Goal: Task Accomplishment & Management: Manage account settings

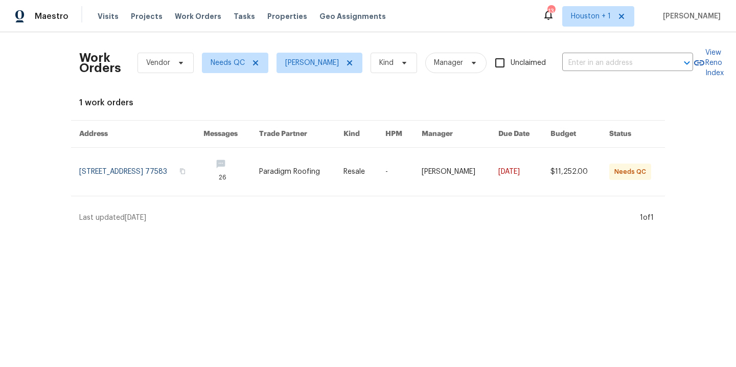
drag, startPoint x: 218, startPoint y: 100, endPoint x: 145, endPoint y: 38, distance: 95.7
click at [209, 96] on div "Work Orders Vendor Needs QC Navid Ranjbar Kind Manager Unclaimed ​ View Reno In…" at bounding box center [367, 131] width 577 height 182
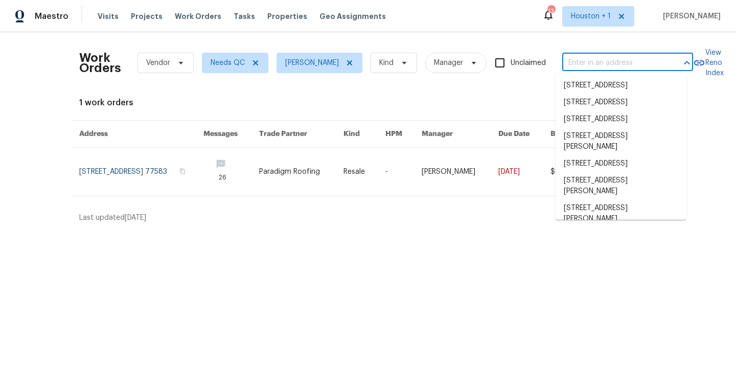
click at [578, 59] on input "text" at bounding box center [613, 63] width 102 height 16
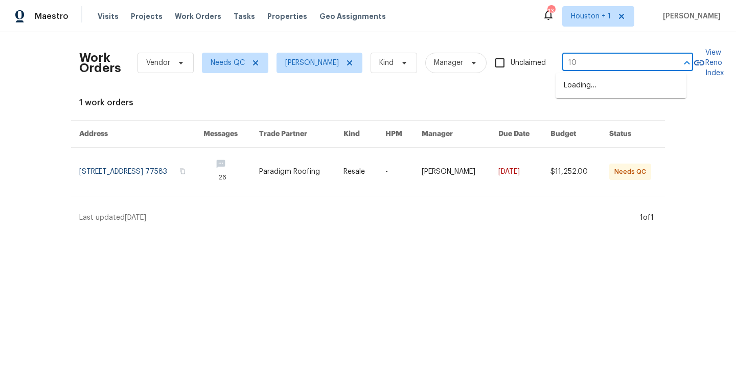
type input "1"
type input "1208 rans"
click at [632, 86] on li "1208 Ranson Pl, Independence, MO 64057" at bounding box center [620, 91] width 131 height 28
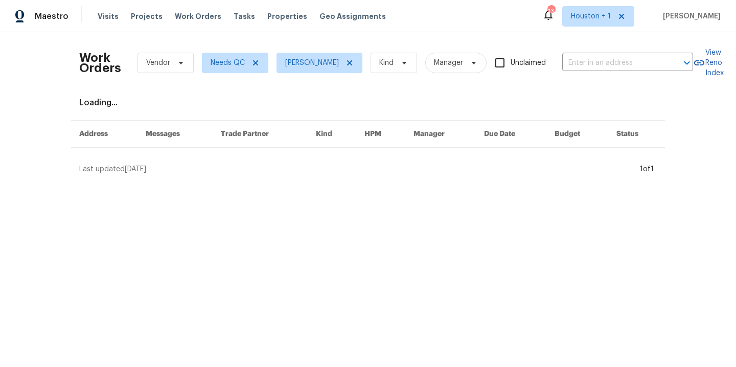
type input "1208 Ranson Pl, Independence, MO 64057"
click at [345, 63] on icon at bounding box center [349, 63] width 8 height 8
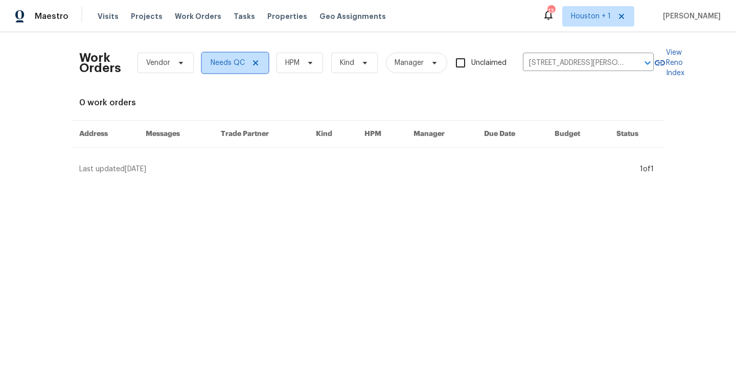
click at [256, 63] on icon at bounding box center [255, 63] width 8 height 8
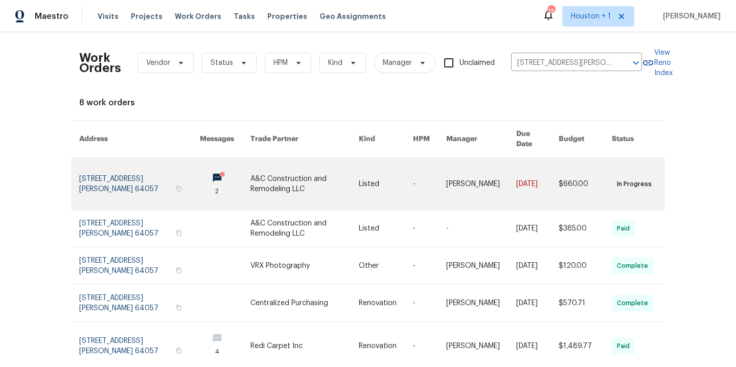
click at [290, 178] on link at bounding box center [304, 184] width 109 height 52
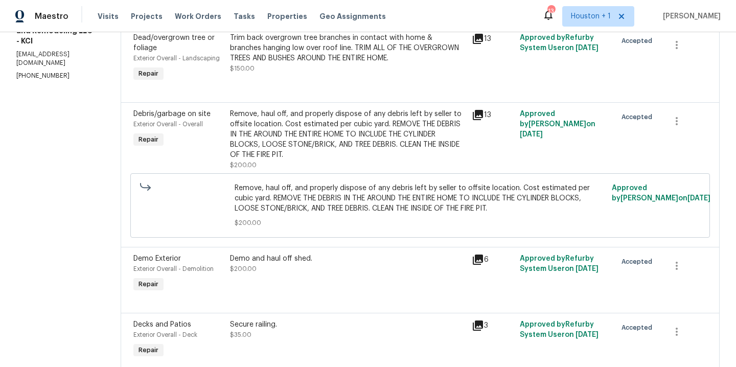
scroll to position [104, 0]
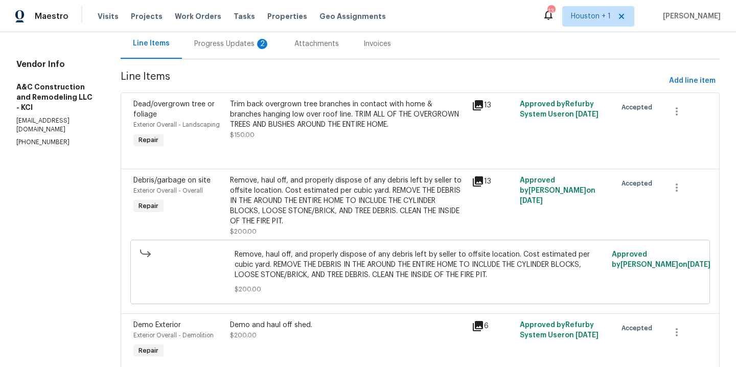
click at [355, 123] on div "Trim back overgrown tree branches in contact with home & branches hanging low o…" at bounding box center [348, 114] width 236 height 31
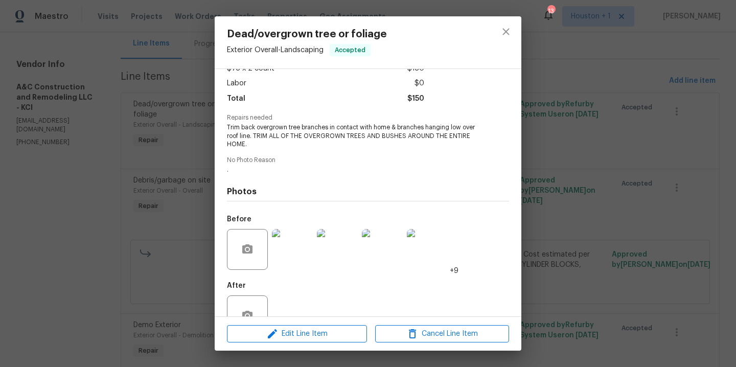
scroll to position [95, 0]
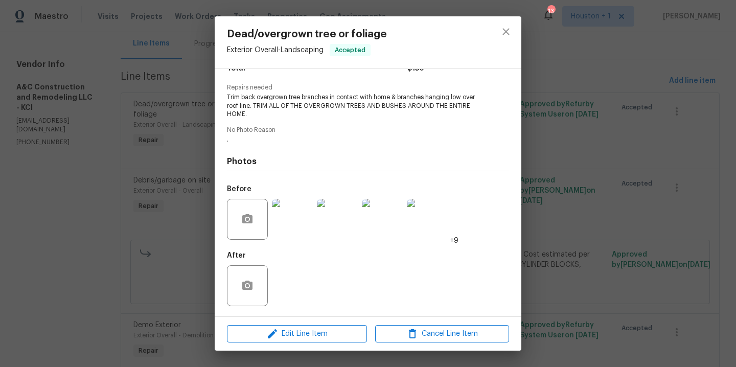
click at [288, 217] on img at bounding box center [292, 219] width 41 height 41
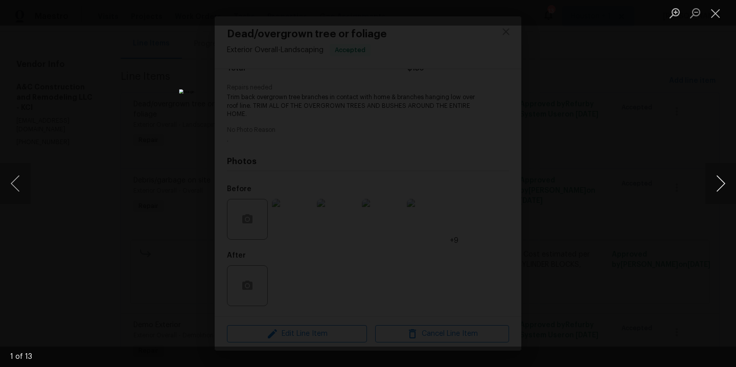
click at [718, 188] on button "Next image" at bounding box center [720, 183] width 31 height 41
click at [479, 262] on div "This image failed to load" at bounding box center [368, 183] width 736 height 367
click at [616, 142] on div "This image failed to load" at bounding box center [368, 183] width 736 height 367
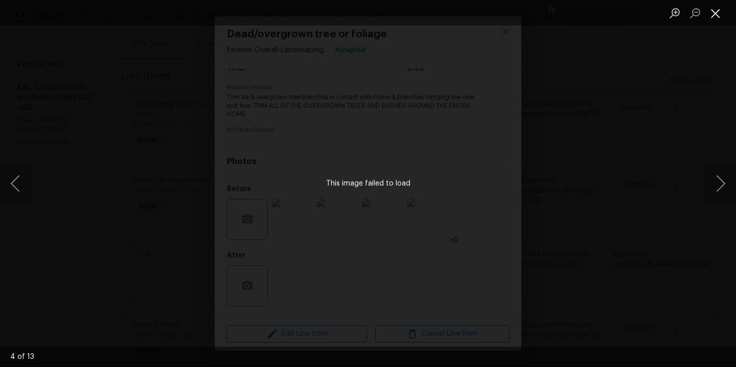
click at [717, 10] on button "Close lightbox" at bounding box center [715, 13] width 20 height 18
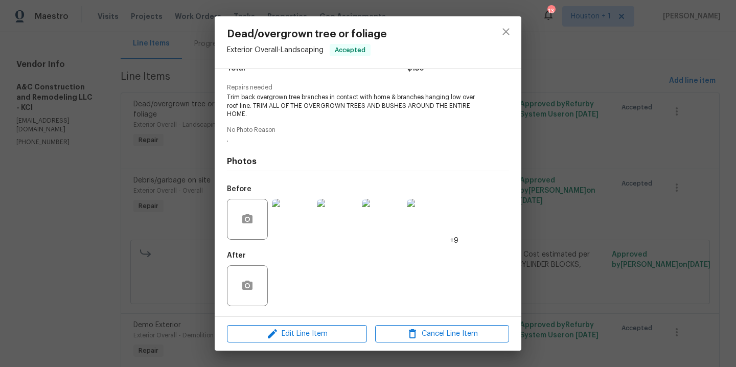
click at [660, 37] on div "Dead/overgrown tree or foliage Exterior Overall - Landscaping Accepted Vendor A…" at bounding box center [368, 183] width 736 height 367
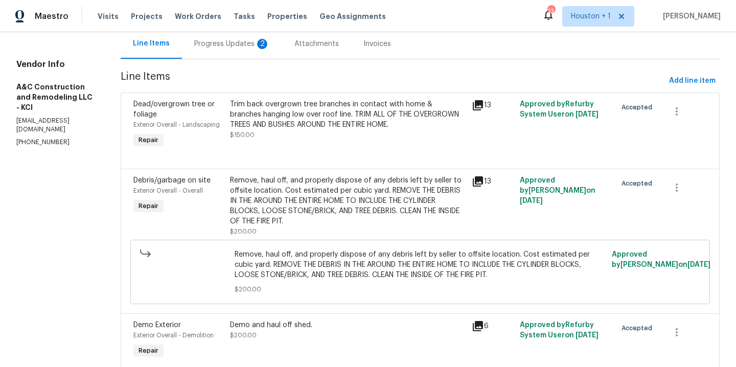
click at [340, 149] on div "Trim back overgrown tree branches in contact with home & branches hanging low o…" at bounding box center [348, 124] width 242 height 57
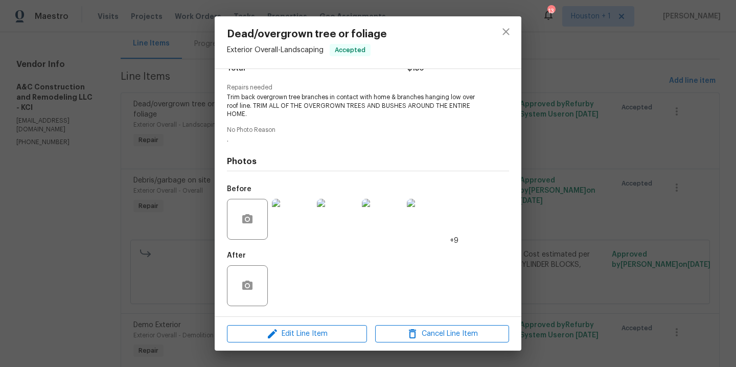
click at [354, 215] on img at bounding box center [337, 219] width 41 height 41
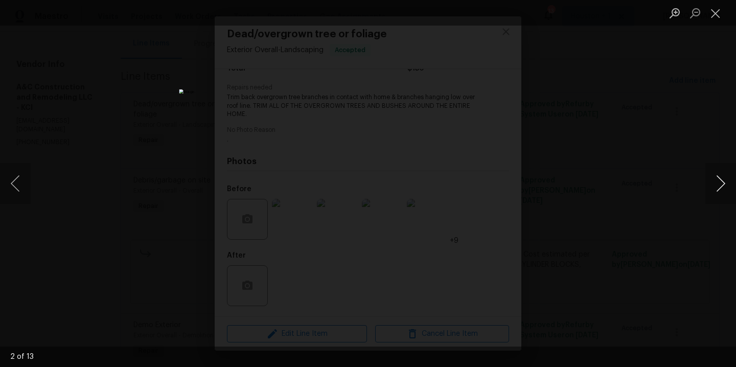
click at [719, 186] on button "Next image" at bounding box center [720, 183] width 31 height 41
click at [718, 185] on button "Next image" at bounding box center [720, 183] width 31 height 41
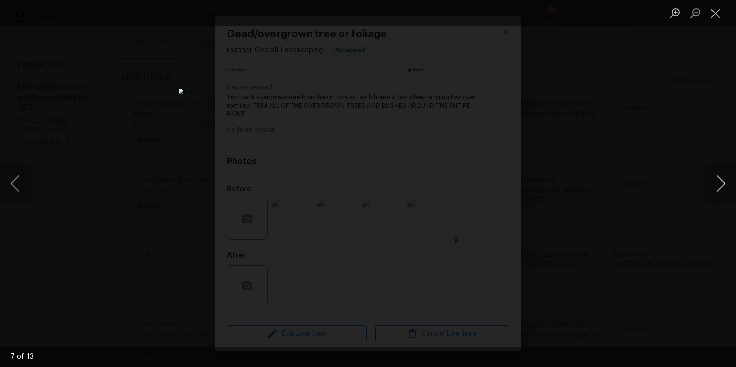
click at [718, 185] on button "Next image" at bounding box center [720, 183] width 31 height 41
click at [718, 184] on button "Next image" at bounding box center [720, 183] width 31 height 41
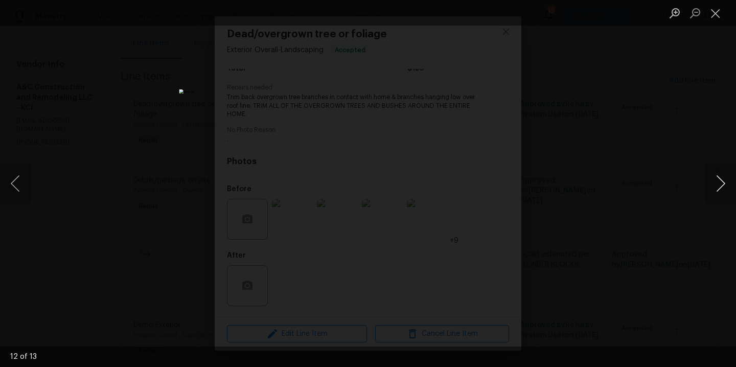
click at [718, 184] on button "Next image" at bounding box center [720, 183] width 31 height 41
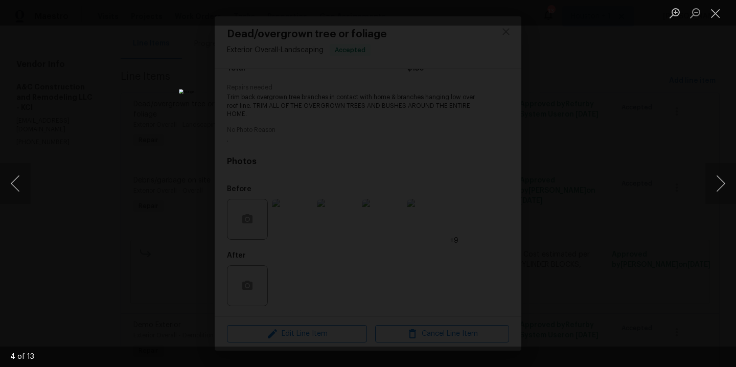
click at [637, 165] on div "Lightbox" at bounding box center [368, 183] width 736 height 367
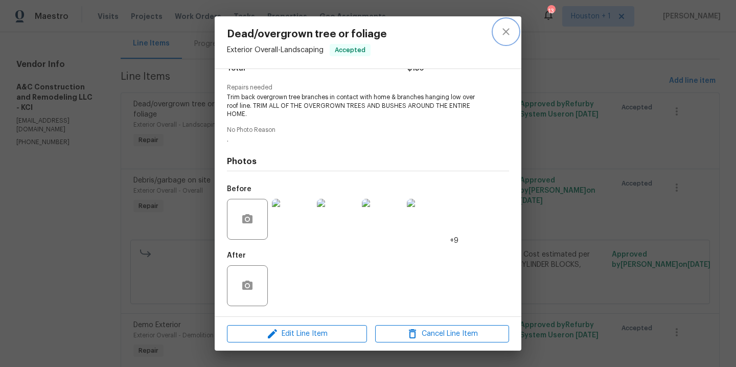
click at [504, 28] on icon "close" at bounding box center [506, 32] width 12 height 12
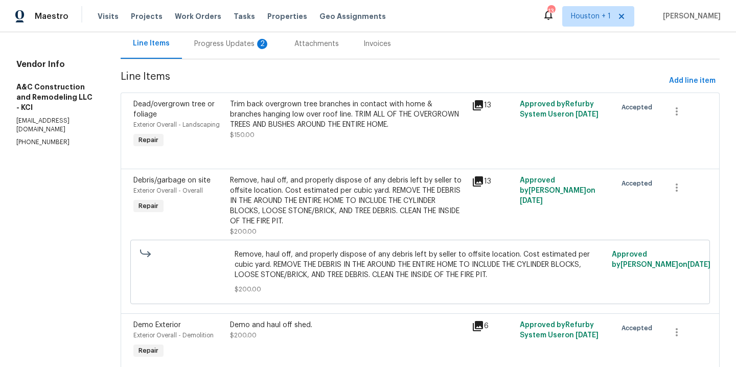
click at [228, 48] on div "Progress Updates 2" at bounding box center [232, 44] width 76 height 10
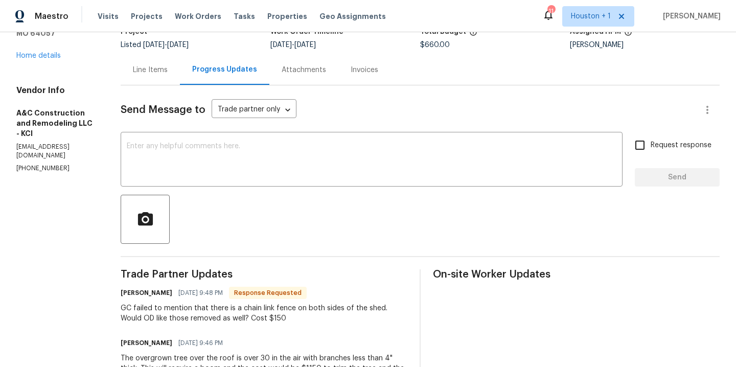
scroll to position [61, 0]
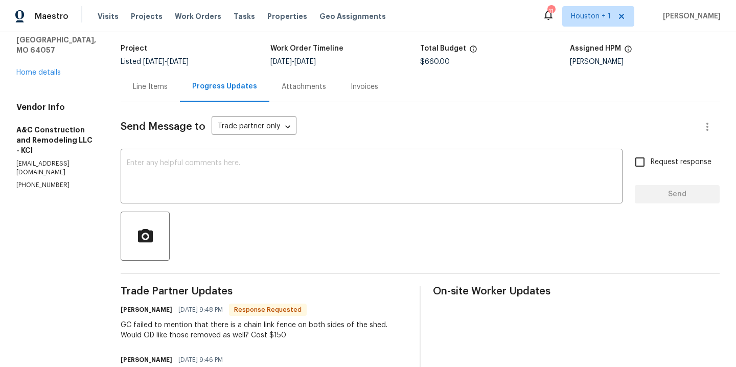
click at [168, 82] on div "Line Items" at bounding box center [150, 87] width 35 height 10
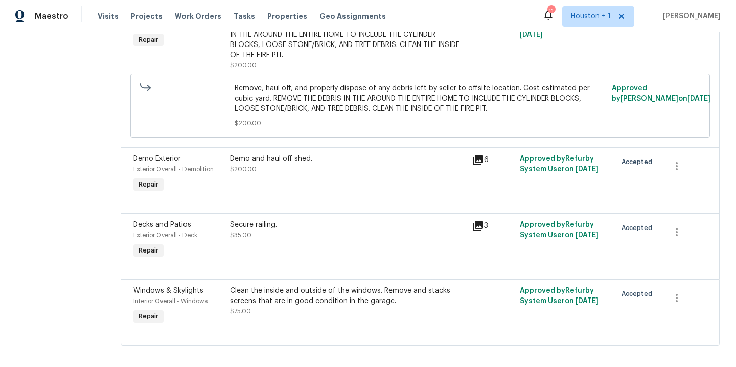
scroll to position [278, 0]
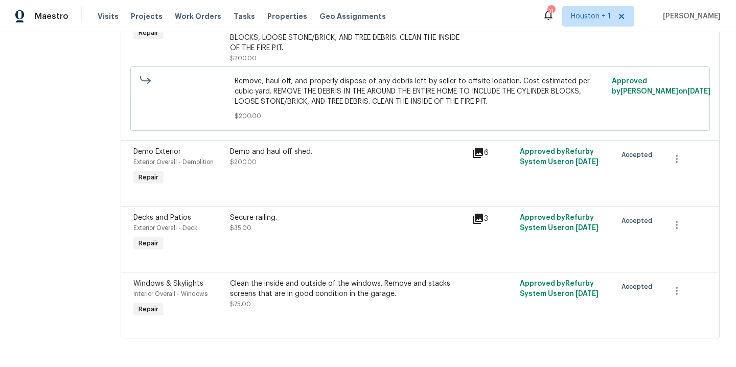
click at [342, 170] on div "Demo and haul off shed. $200.00" at bounding box center [348, 167] width 242 height 47
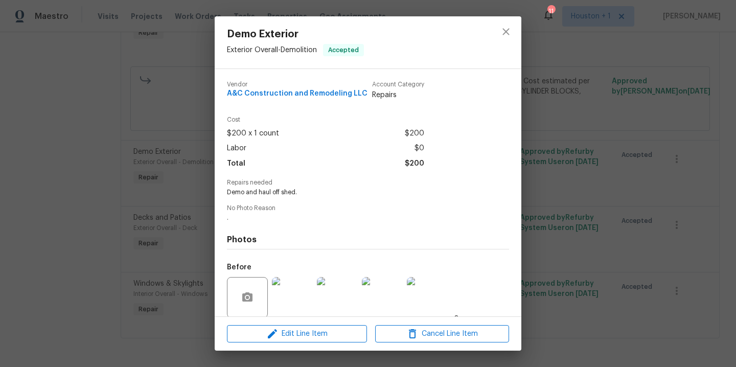
scroll to position [78, 0]
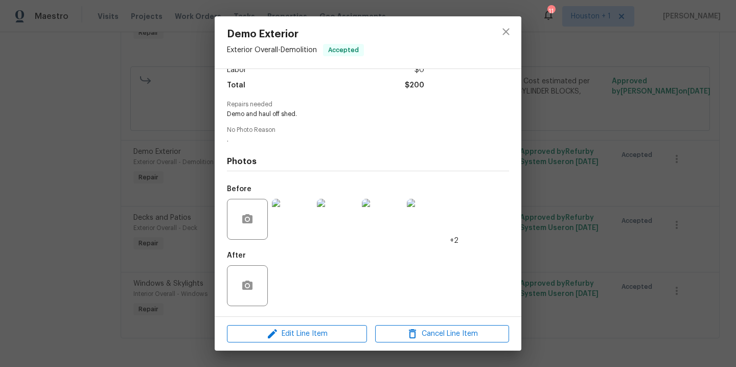
click at [292, 211] on img at bounding box center [292, 219] width 41 height 41
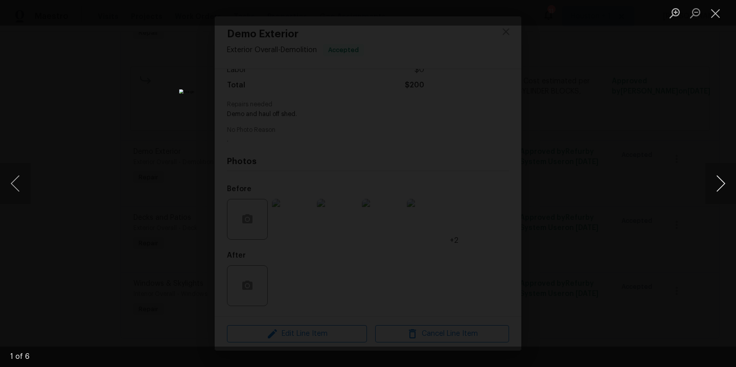
click at [718, 186] on button "Next image" at bounding box center [720, 183] width 31 height 41
click at [718, 185] on button "Next image" at bounding box center [720, 183] width 31 height 41
click at [642, 167] on div "Lightbox" at bounding box center [368, 183] width 736 height 367
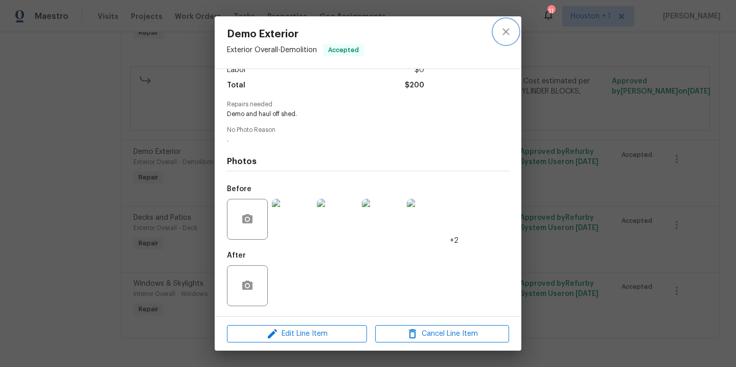
click at [504, 29] on icon "close" at bounding box center [506, 32] width 12 height 12
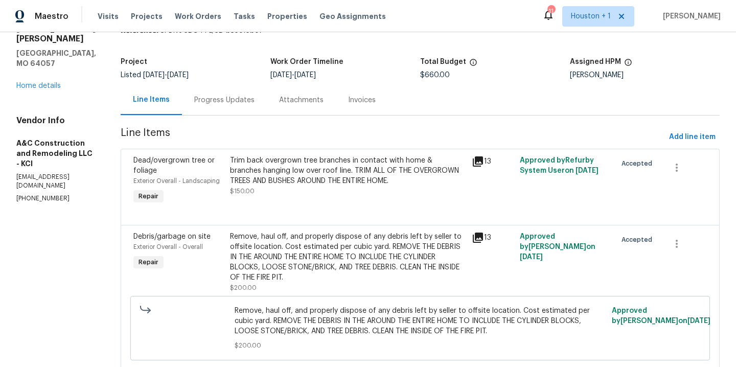
scroll to position [0, 0]
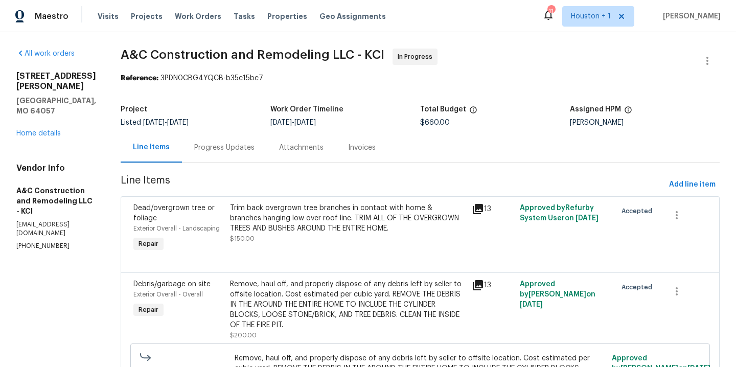
click at [237, 150] on div "Progress Updates" at bounding box center [224, 148] width 60 height 10
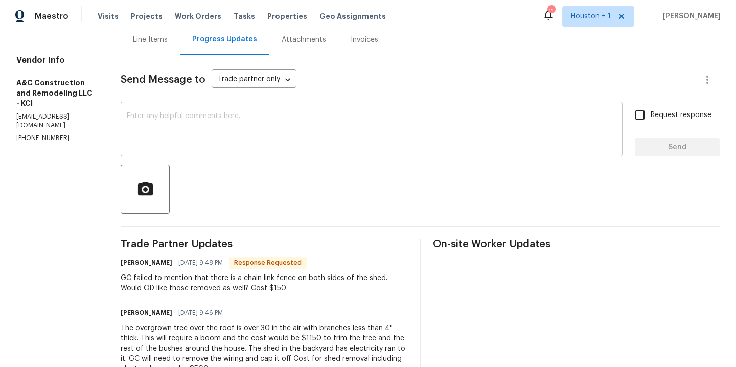
scroll to position [144, 0]
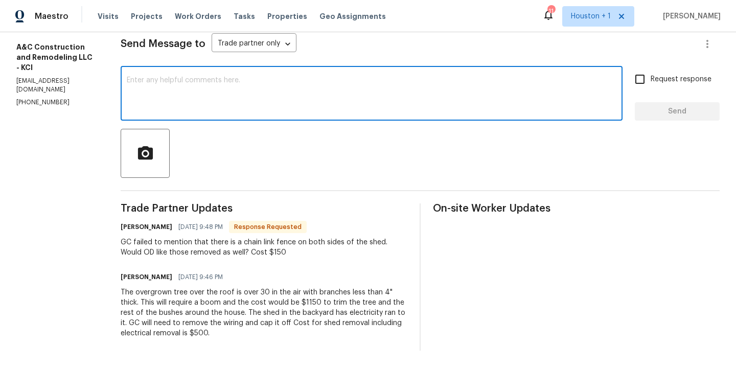
click at [235, 96] on textarea at bounding box center [371, 95] width 489 height 36
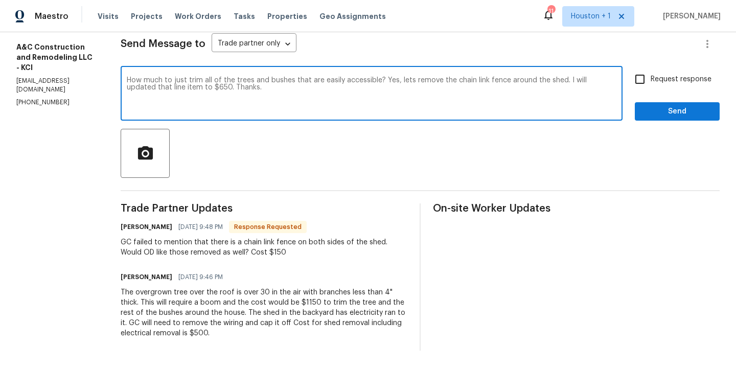
type textarea "How much to just trim all of the trees and bushes that are easily accessible? Y…"
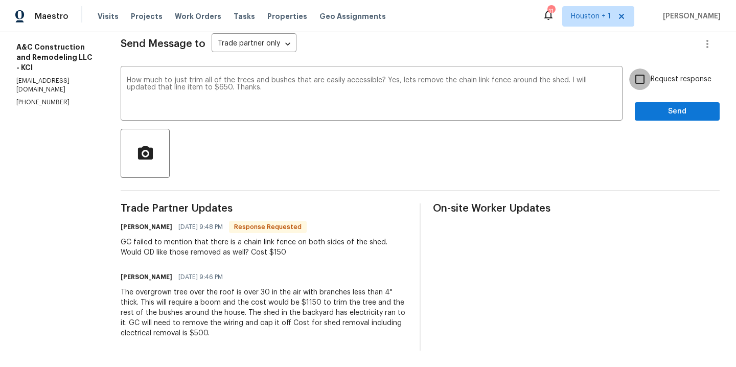
click at [642, 80] on input "Request response" at bounding box center [639, 78] width 21 height 21
checkbox input "true"
click at [664, 111] on span "Send" at bounding box center [677, 111] width 68 height 13
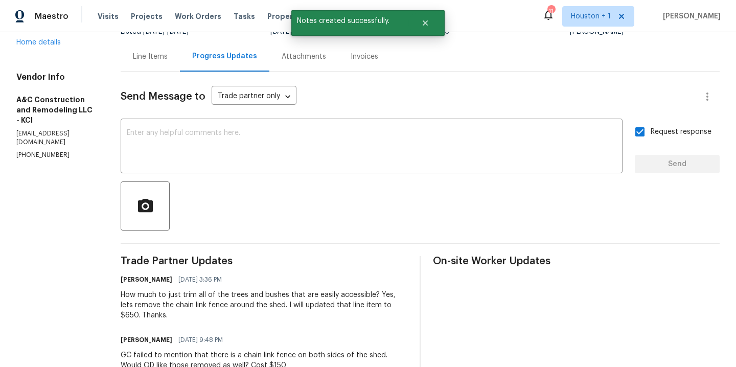
scroll to position [81, 0]
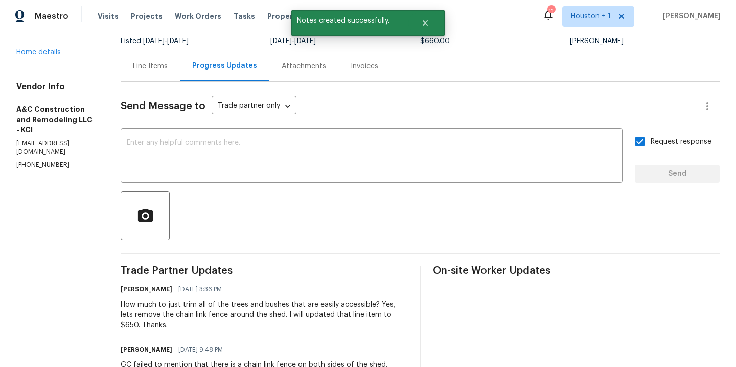
click at [160, 62] on div "Line Items" at bounding box center [150, 66] width 35 height 10
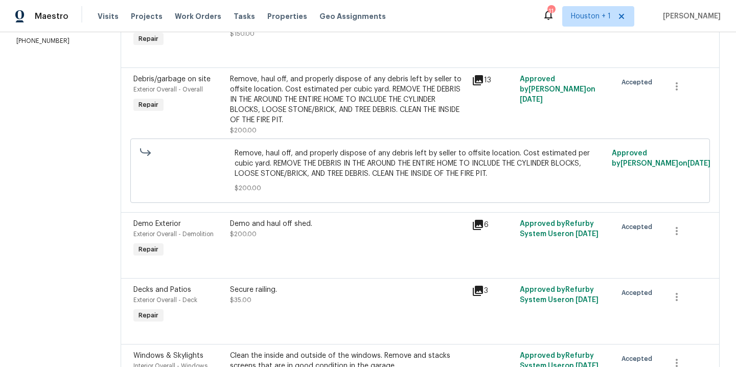
scroll to position [214, 0]
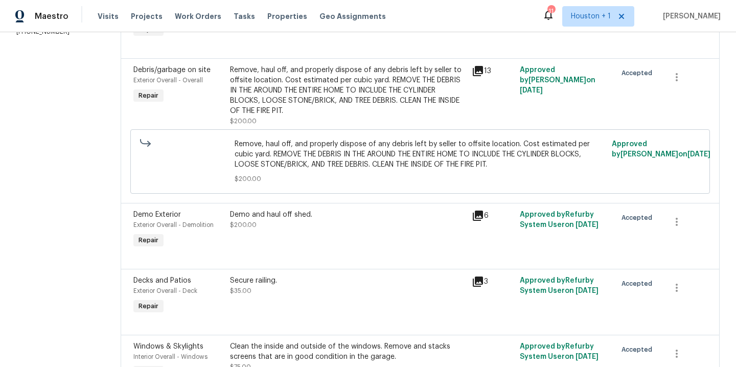
click at [320, 221] on div "Demo and haul off shed. $200.00" at bounding box center [348, 219] width 236 height 20
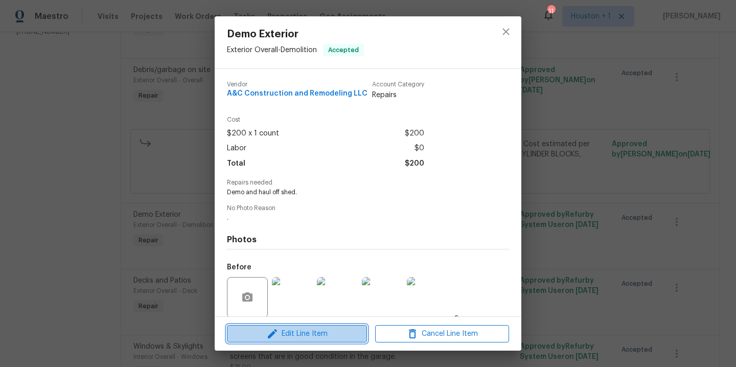
click at [323, 334] on span "Edit Line Item" at bounding box center [297, 334] width 134 height 13
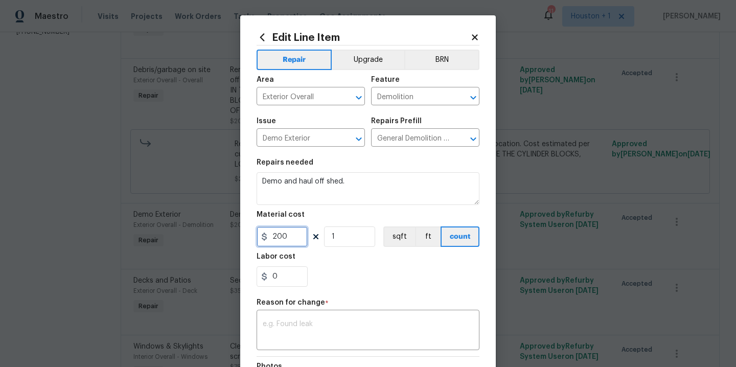
click at [298, 235] on input "200" at bounding box center [281, 236] width 51 height 20
type input "650"
click at [295, 321] on textarea at bounding box center [368, 330] width 211 height 21
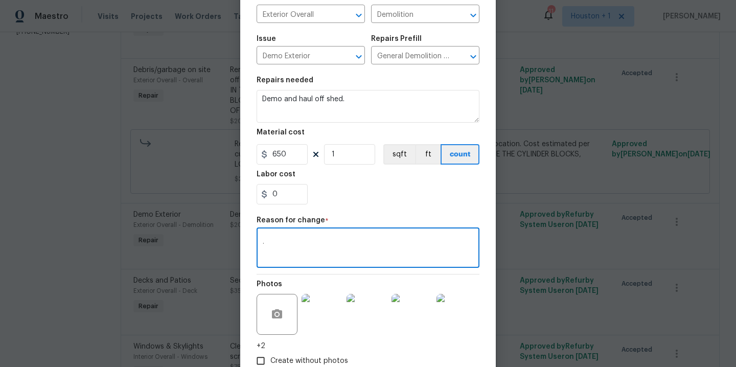
scroll to position [147, 0]
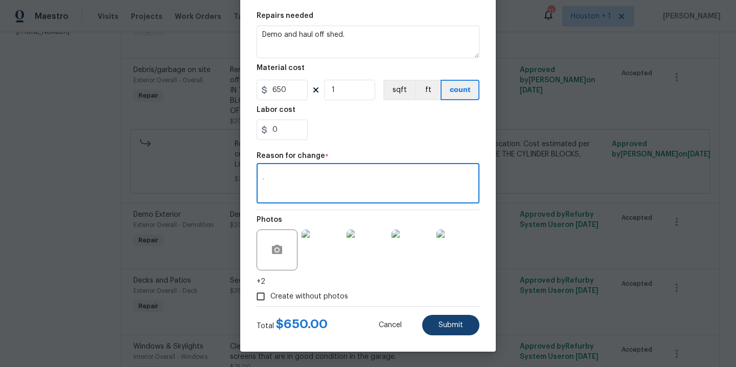
type textarea "."
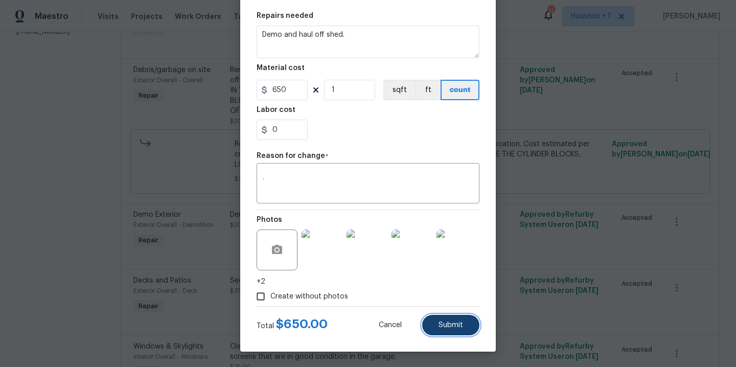
click at [449, 324] on span "Submit" at bounding box center [450, 325] width 25 height 8
type input "200"
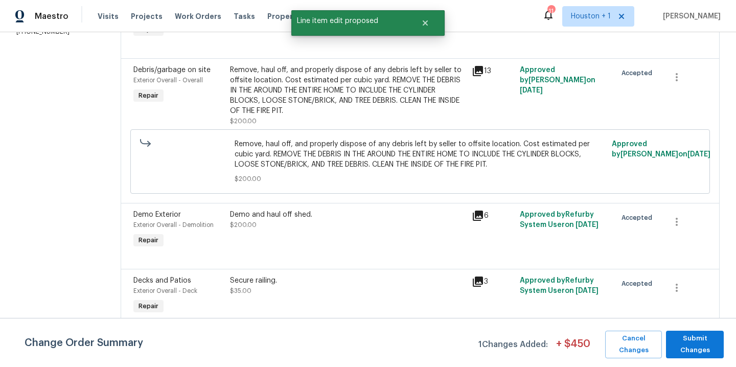
scroll to position [0, 0]
click at [702, 337] on span "Submit Changes" at bounding box center [695, 345] width 48 height 24
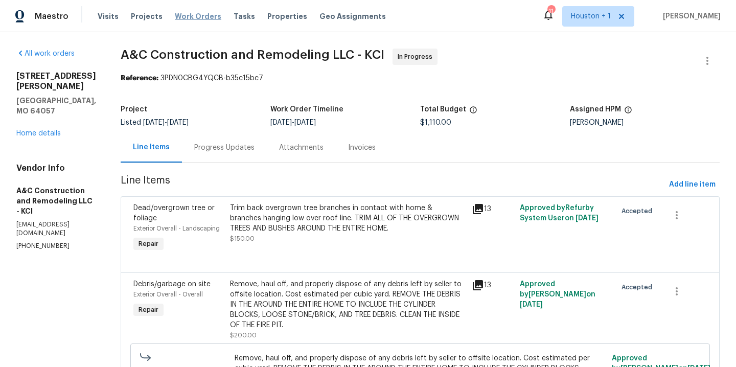
click at [194, 18] on span "Work Orders" at bounding box center [198, 16] width 46 height 10
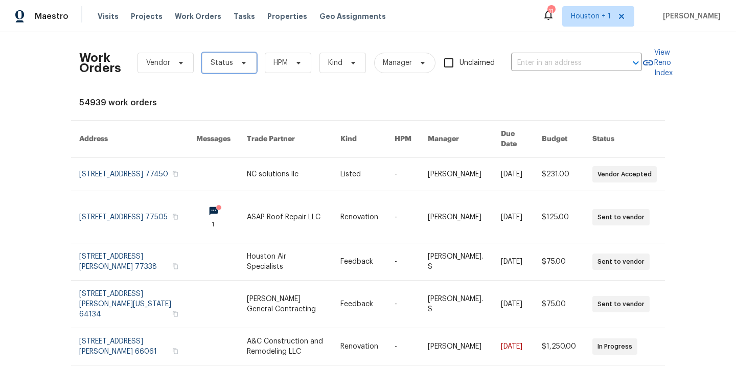
click at [233, 58] on span "Status" at bounding box center [229, 63] width 55 height 20
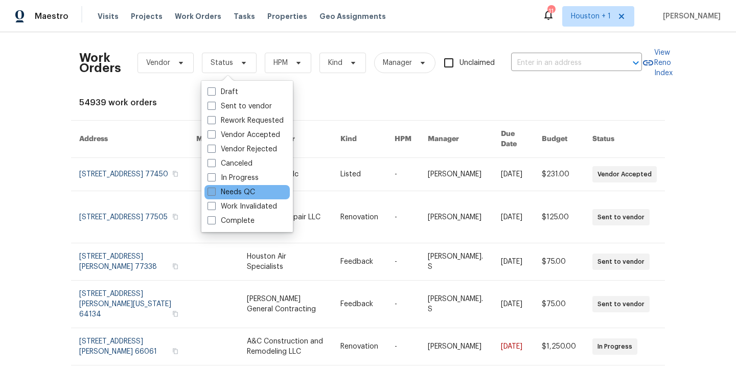
click at [240, 193] on label "Needs QC" at bounding box center [231, 192] width 48 height 10
click at [214, 193] on input "Needs QC" at bounding box center [210, 190] width 7 height 7
checkbox input "true"
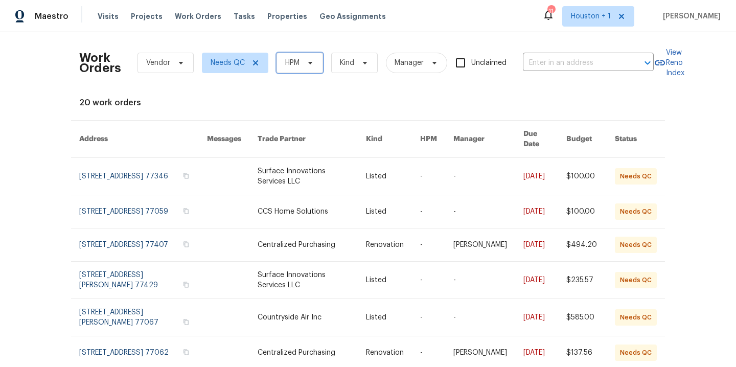
click at [294, 68] on span "HPM" at bounding box center [299, 63] width 46 height 20
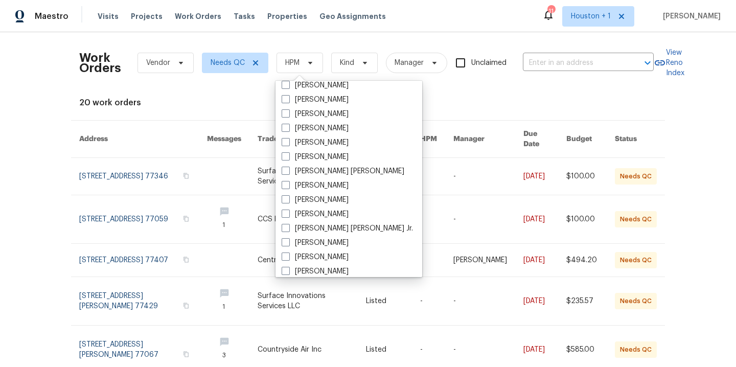
scroll to position [214, 0]
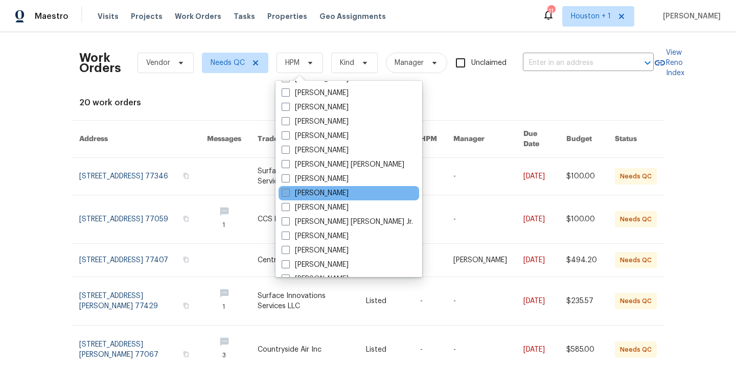
click at [317, 194] on label "[PERSON_NAME]" at bounding box center [315, 193] width 67 height 10
click at [288, 194] on input "[PERSON_NAME]" at bounding box center [285, 191] width 7 height 7
checkbox input "true"
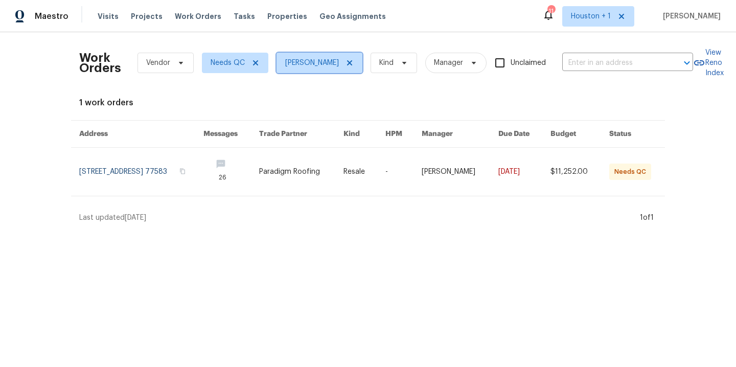
click at [345, 62] on icon at bounding box center [349, 63] width 8 height 8
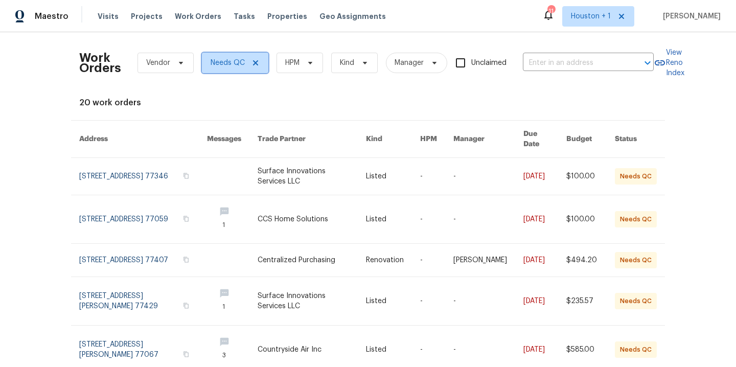
click at [256, 61] on icon at bounding box center [255, 62] width 5 height 5
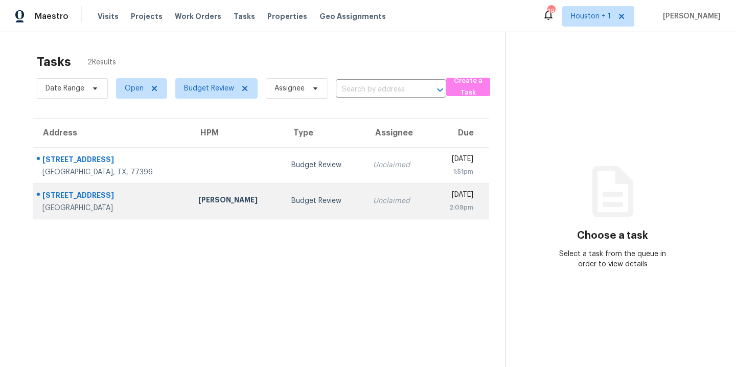
click at [191, 189] on td "[PERSON_NAME]" at bounding box center [236, 201] width 93 height 36
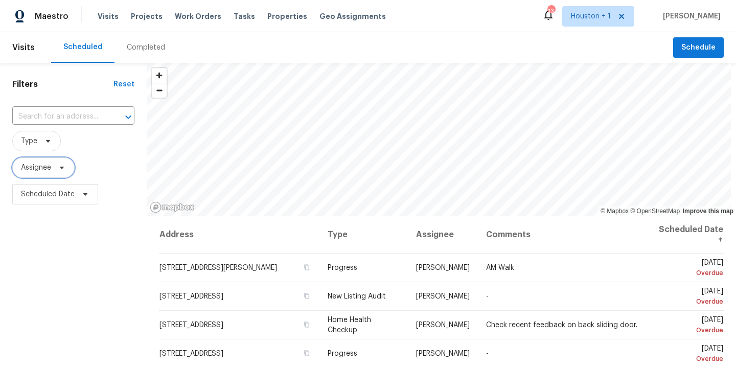
click at [57, 176] on span "Assignee" at bounding box center [43, 167] width 62 height 20
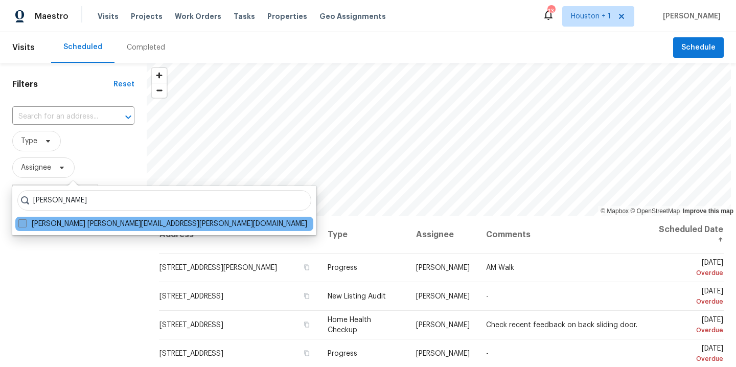
type input "andy taylor"
click at [41, 228] on label "Andy Taylor andy.taylor@opendoor.com" at bounding box center [162, 224] width 289 height 10
click at [25, 225] on input "Andy Taylor andy.taylor@opendoor.com" at bounding box center [21, 222] width 7 height 7
checkbox input "true"
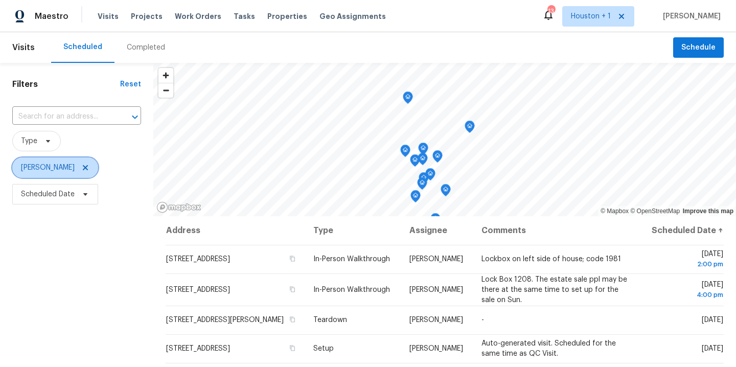
click at [77, 165] on span "Andy Taylor" at bounding box center [55, 167] width 86 height 20
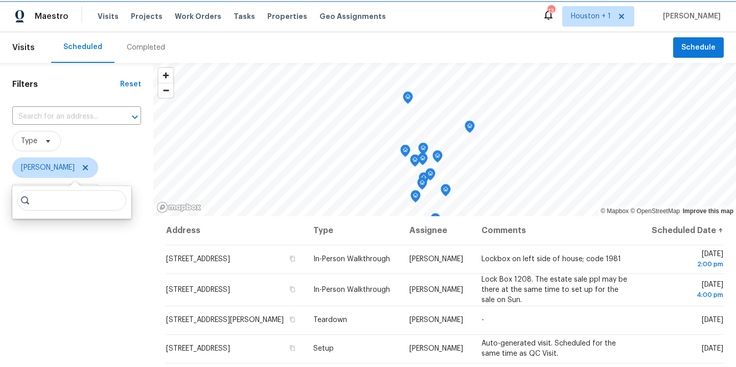
click at [83, 169] on icon at bounding box center [85, 167] width 5 height 5
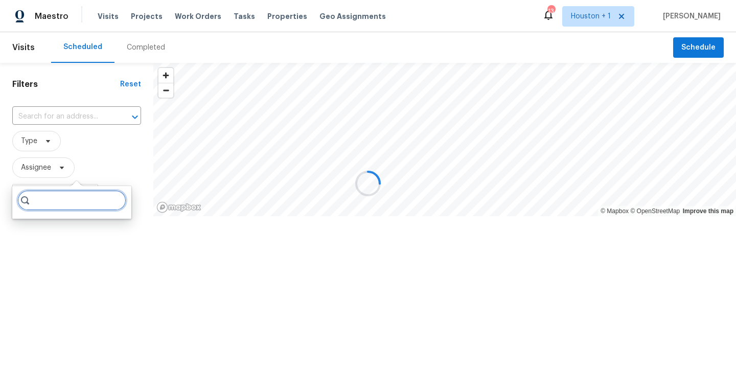
click at [36, 202] on input "search" at bounding box center [71, 200] width 109 height 20
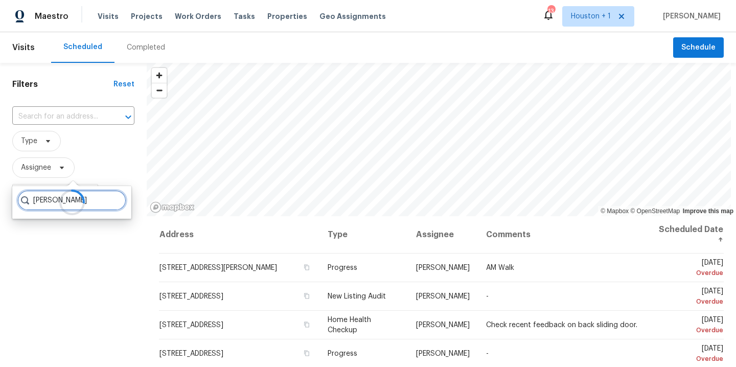
type input "stephen lacy"
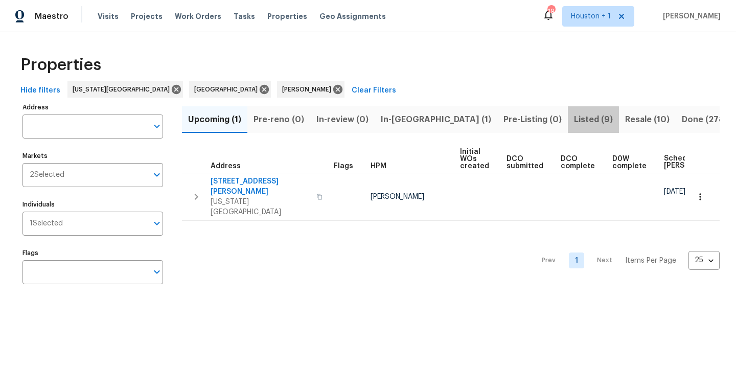
click at [574, 121] on span "Listed (9)" at bounding box center [593, 119] width 39 height 14
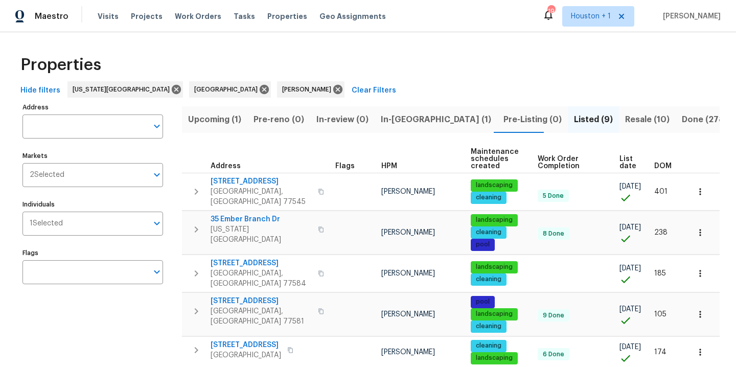
click at [625, 115] on span "Resale (10)" at bounding box center [647, 119] width 44 height 14
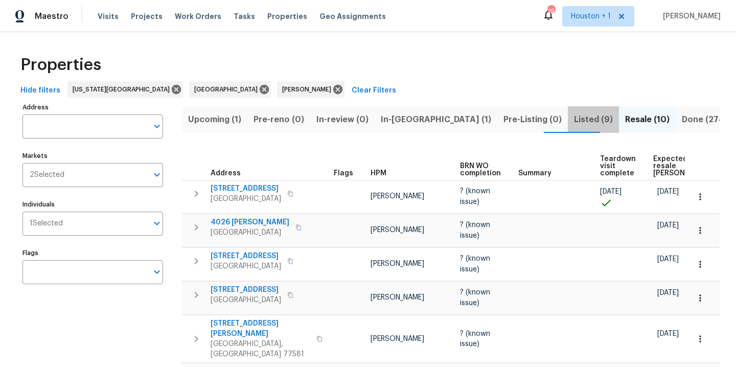
click at [574, 115] on span "Listed (9)" at bounding box center [593, 119] width 39 height 14
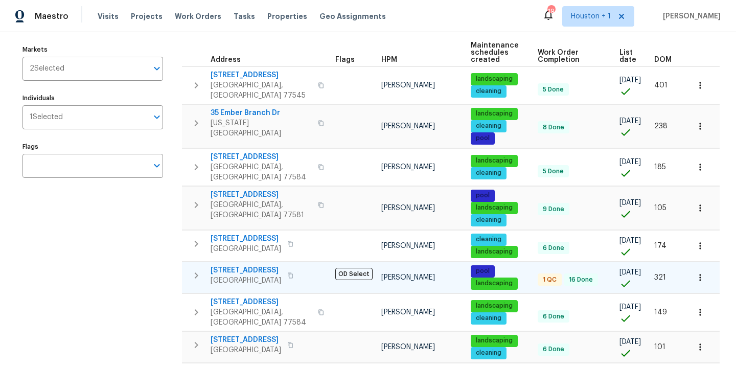
scroll to position [106, 0]
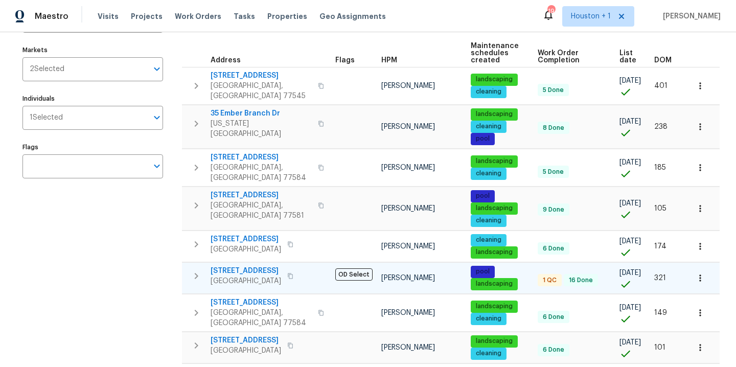
click at [258, 266] on span "5743 Ludington Dr" at bounding box center [246, 271] width 71 height 10
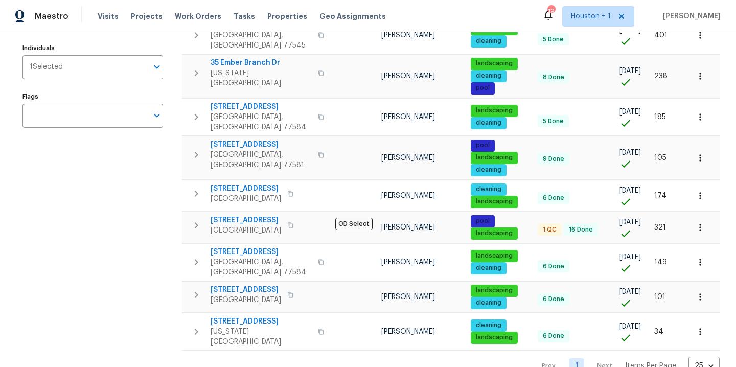
scroll to position [0, 0]
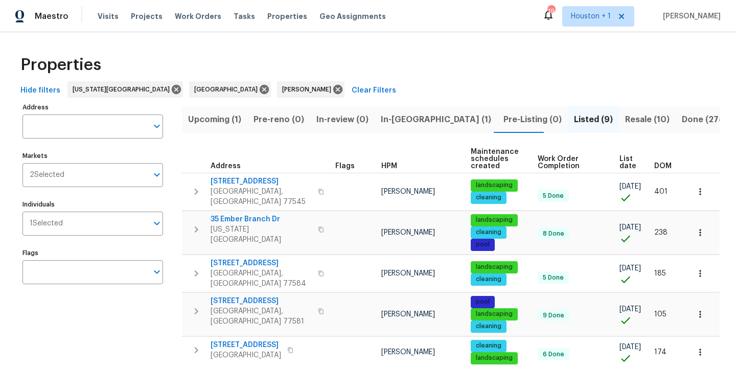
click at [625, 115] on span "Resale (10)" at bounding box center [647, 119] width 44 height 14
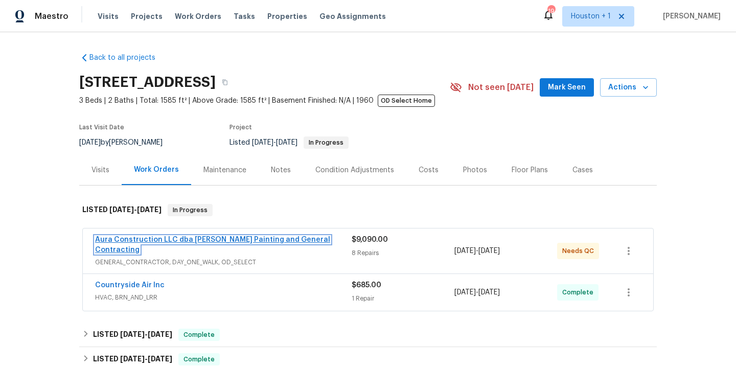
click at [220, 239] on link "Aura Construction LLC dba Logan's Painting and General Contracting" at bounding box center [212, 244] width 235 height 17
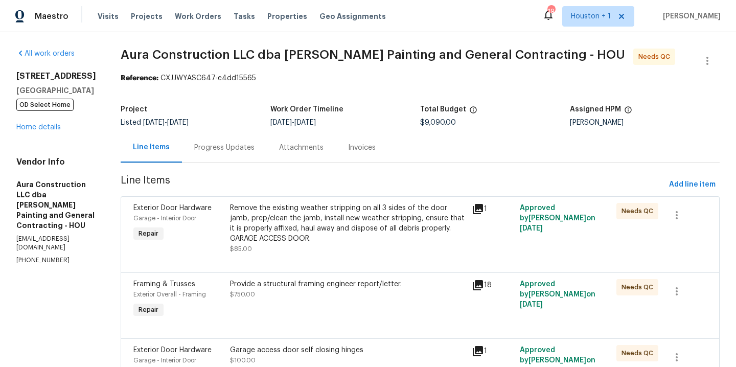
click at [320, 210] on div "Remove the existing weather stripping on all 3 sides of the door jamb, prep/cle…" at bounding box center [348, 223] width 236 height 41
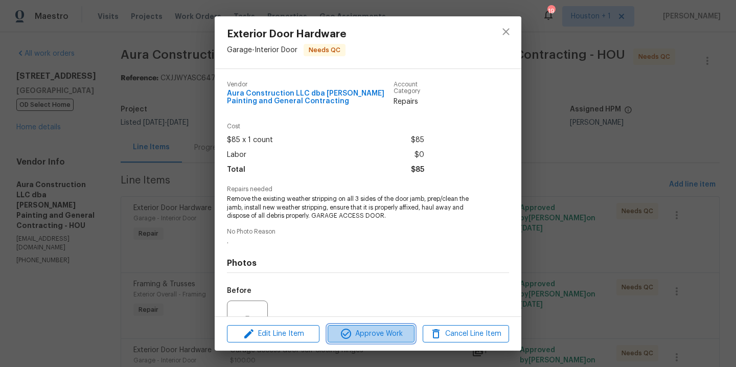
click at [381, 334] on span "Approve Work" at bounding box center [371, 334] width 80 height 13
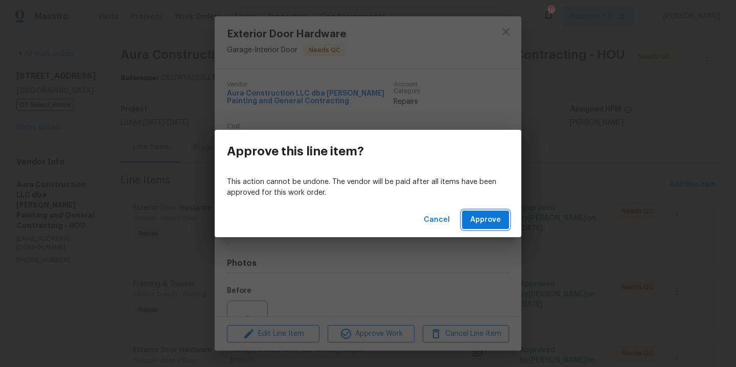
click at [476, 226] on button "Approve" at bounding box center [485, 220] width 47 height 19
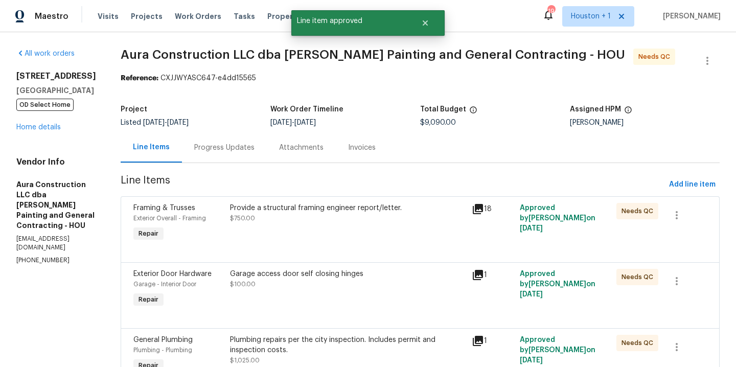
click at [328, 230] on div "Provide a structural framing engineer report/letter. $750.00" at bounding box center [348, 223] width 242 height 47
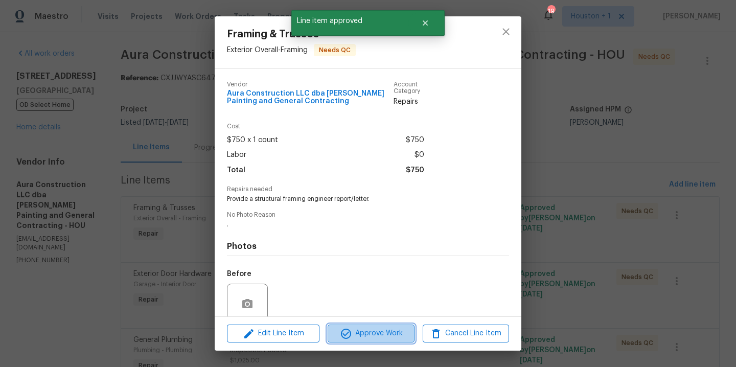
click at [365, 342] on button "Approve Work" at bounding box center [371, 333] width 86 height 18
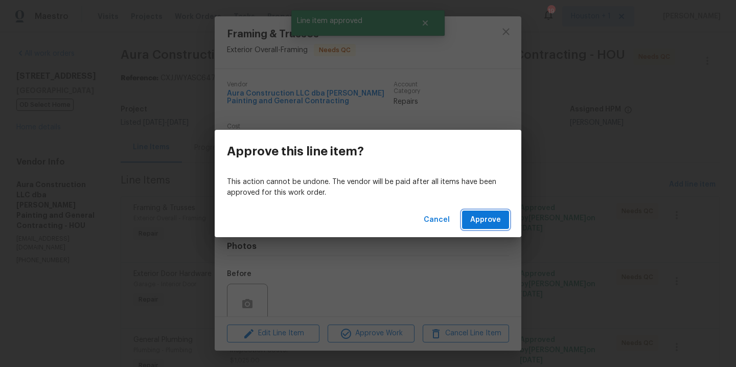
click at [475, 226] on button "Approve" at bounding box center [485, 220] width 47 height 19
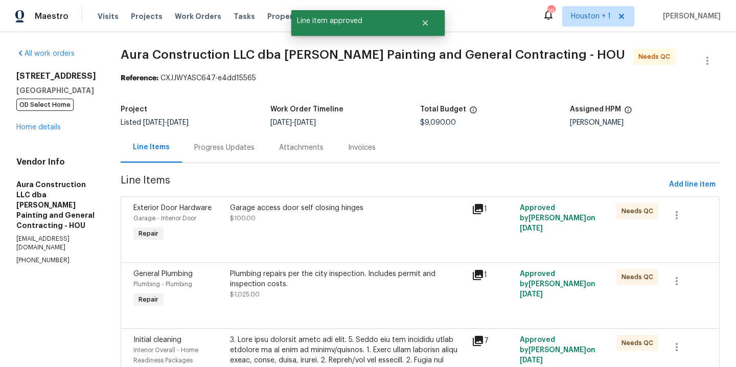
click at [326, 217] on div "Garage access door self closing hinges $100.00" at bounding box center [348, 213] width 236 height 20
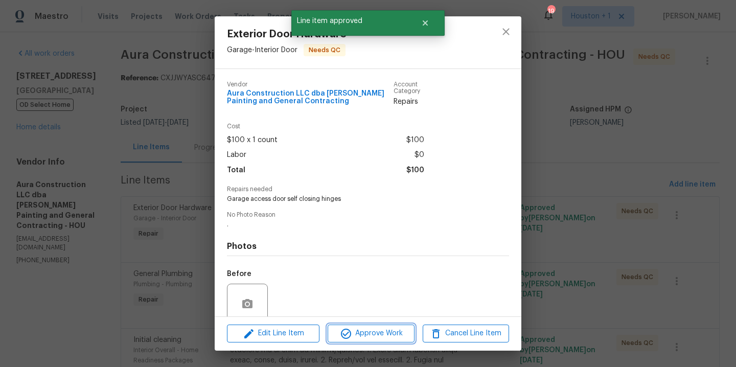
click at [376, 331] on span "Approve Work" at bounding box center [371, 333] width 80 height 13
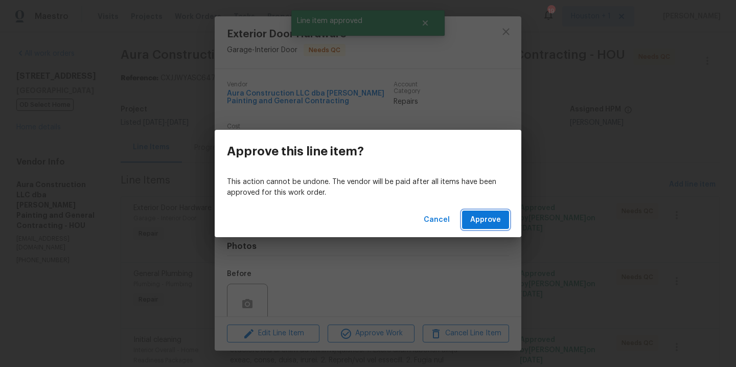
click at [492, 217] on span "Approve" at bounding box center [485, 220] width 31 height 13
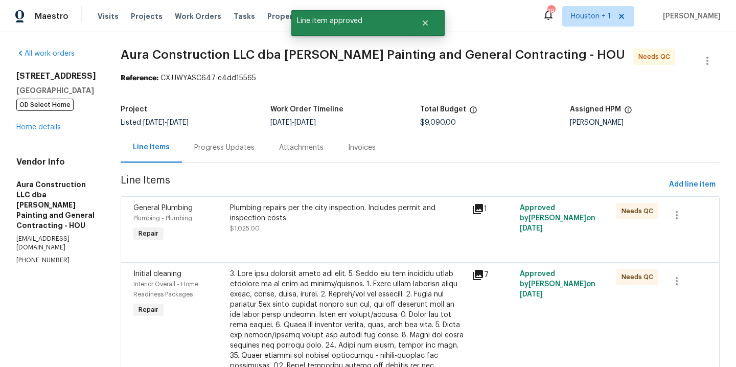
click at [295, 237] on div "Plumbing repairs per the city inspection. Includes permit and inspection costs.…" at bounding box center [348, 223] width 242 height 47
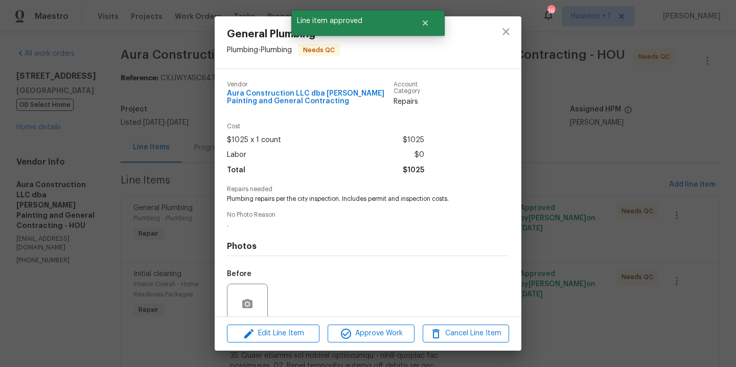
scroll to position [84, 0]
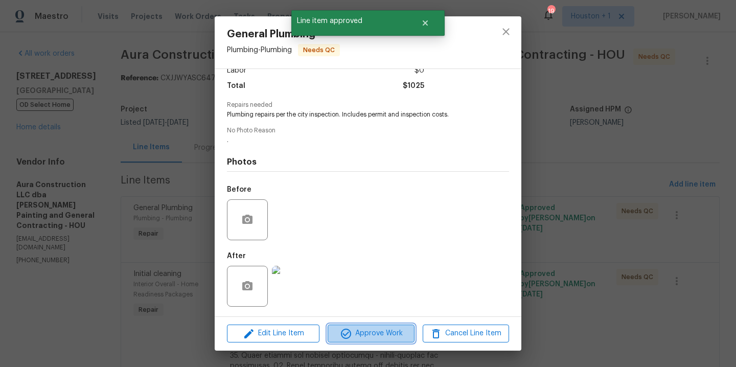
click at [358, 333] on span "Approve Work" at bounding box center [371, 333] width 80 height 13
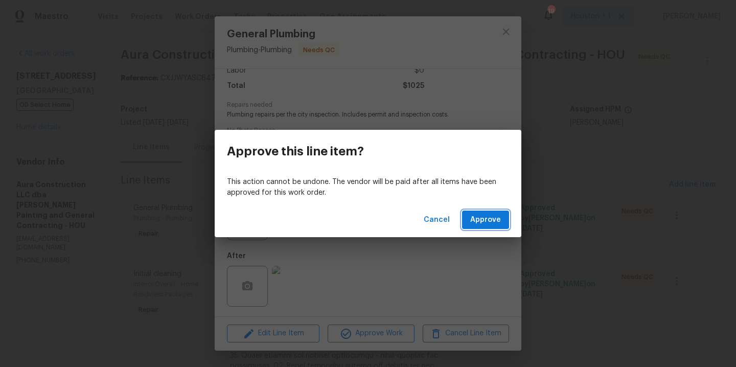
click at [484, 218] on span "Approve" at bounding box center [485, 220] width 31 height 13
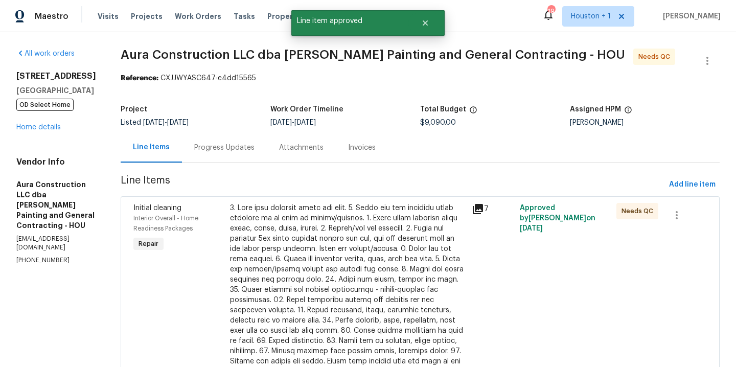
click at [339, 223] on div at bounding box center [348, 305] width 236 height 204
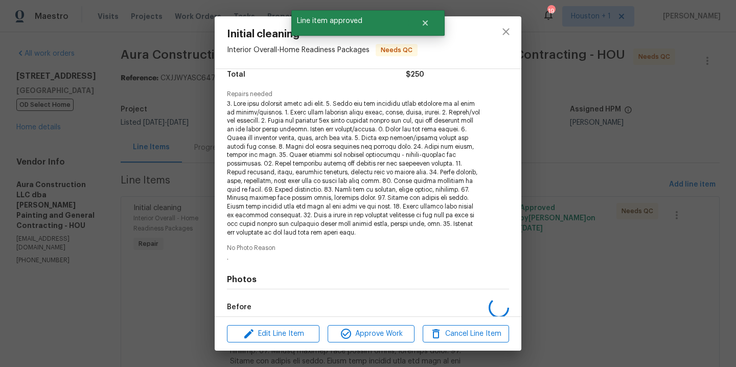
scroll to position [213, 0]
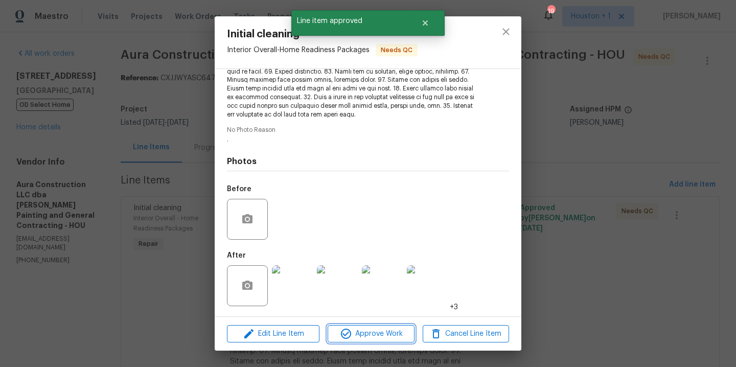
click at [369, 333] on span "Approve Work" at bounding box center [371, 334] width 80 height 13
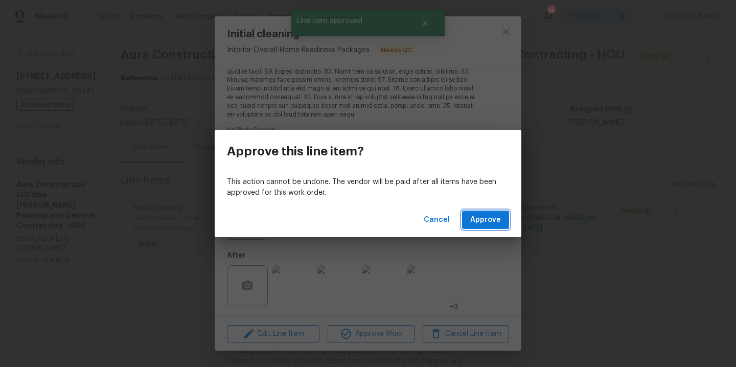
click at [475, 219] on span "Approve" at bounding box center [485, 220] width 31 height 13
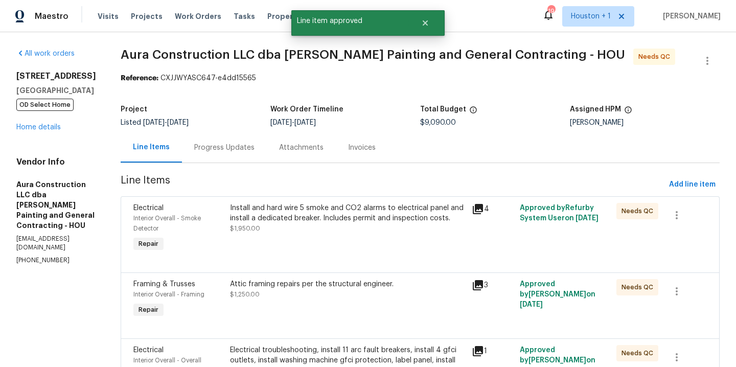
click at [372, 224] on div "Install and hard wire 5 smoke and CO2 alarms to electrical panel and install a …" at bounding box center [348, 218] width 236 height 31
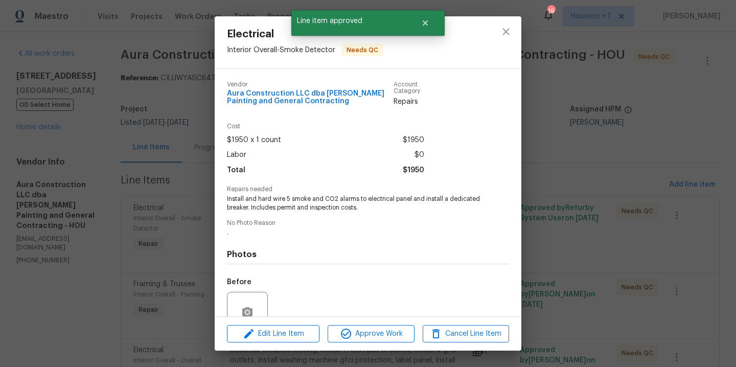
scroll to position [93, 0]
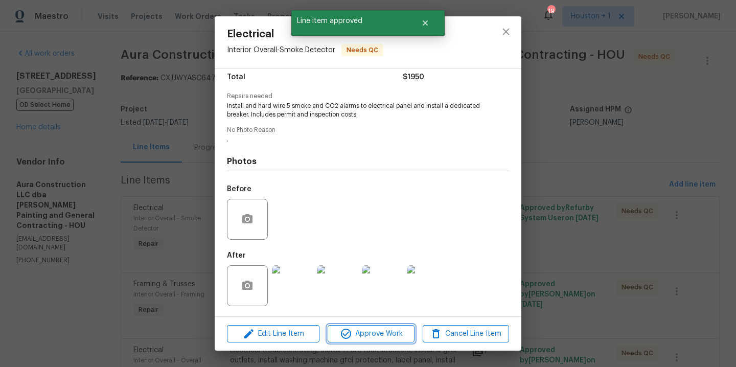
click at [373, 336] on span "Approve Work" at bounding box center [371, 334] width 80 height 13
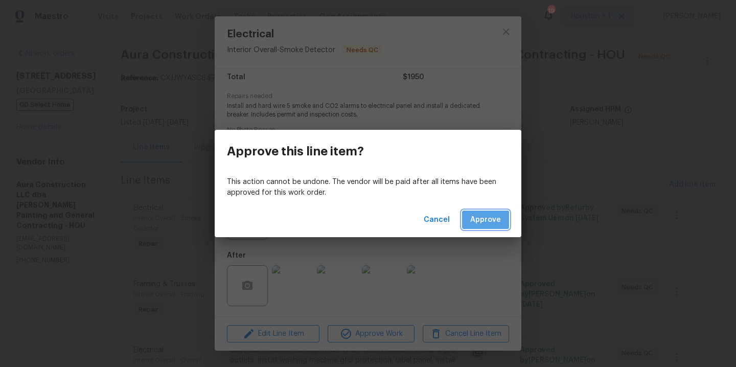
click at [477, 223] on span "Approve" at bounding box center [485, 220] width 31 height 13
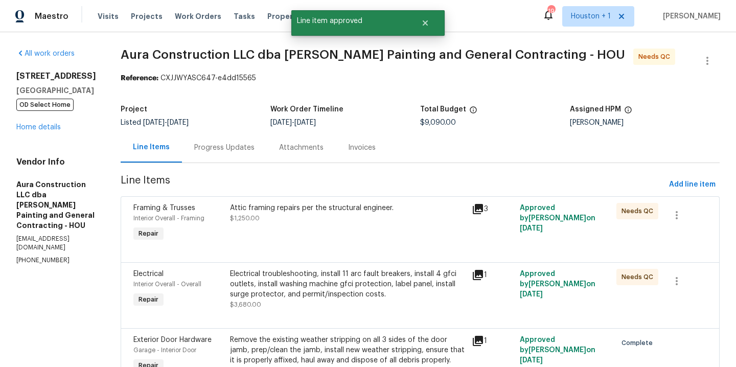
click at [385, 216] on div "Attic framing repairs per the structural engineer. $1,250.00" at bounding box center [348, 213] width 236 height 20
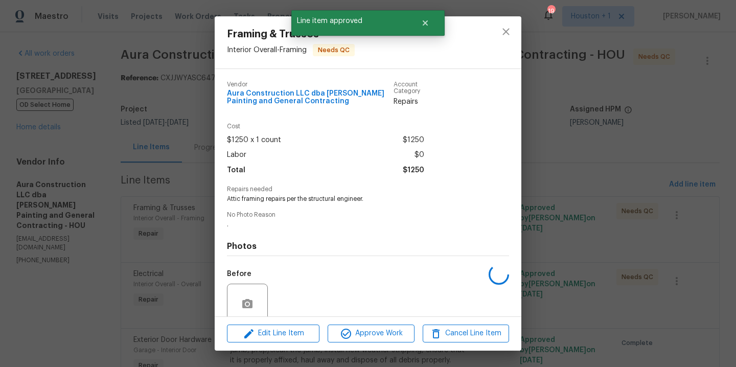
scroll to position [84, 0]
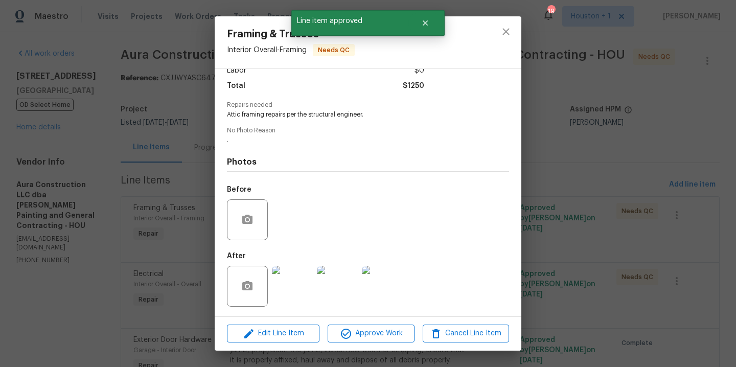
click at [276, 282] on img at bounding box center [292, 286] width 41 height 41
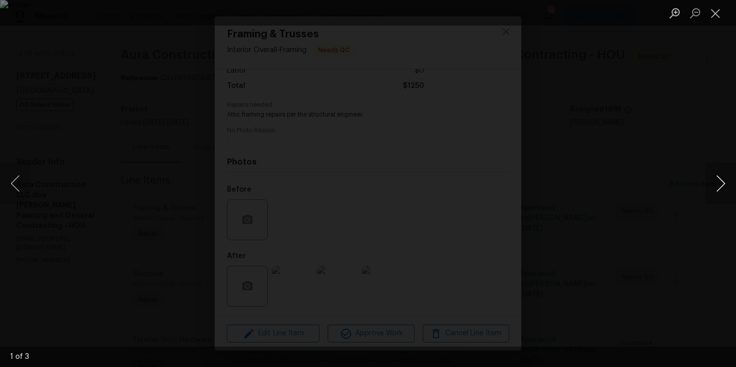
click at [718, 179] on button "Next image" at bounding box center [720, 183] width 31 height 41
click at [718, 178] on button "Next image" at bounding box center [720, 183] width 31 height 41
click at [666, 182] on div "Lightbox" at bounding box center [368, 183] width 736 height 367
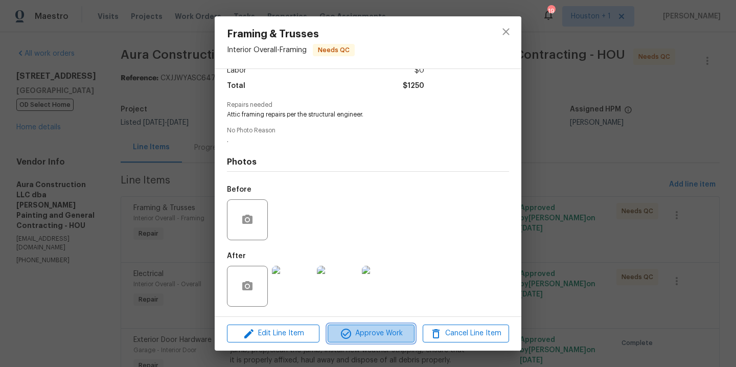
click at [385, 332] on span "Approve Work" at bounding box center [371, 333] width 80 height 13
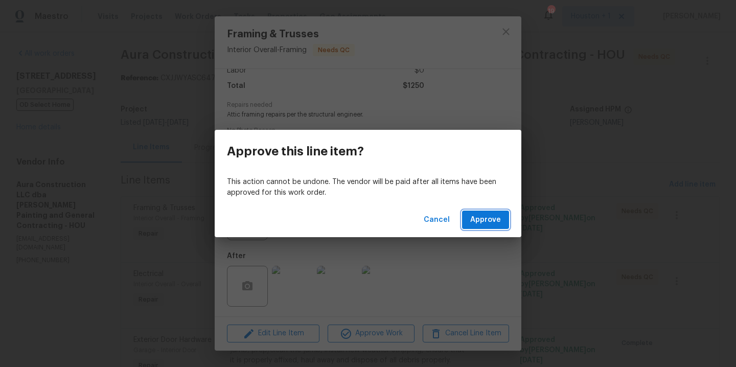
click at [493, 221] on span "Approve" at bounding box center [485, 220] width 31 height 13
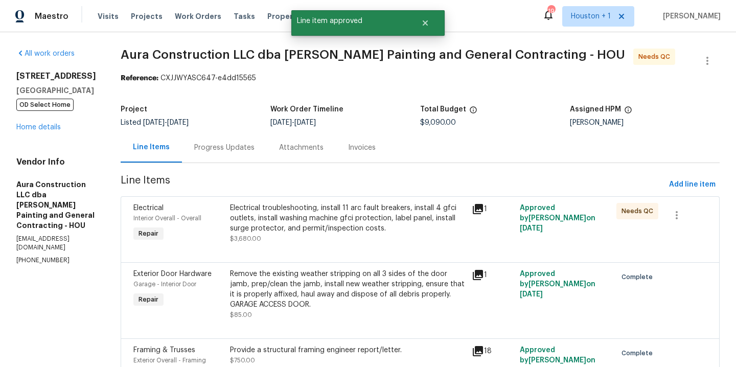
click at [361, 225] on div "Electrical troubleshooting, install 11 arc fault breakers, install 4 gfci outle…" at bounding box center [348, 218] width 236 height 31
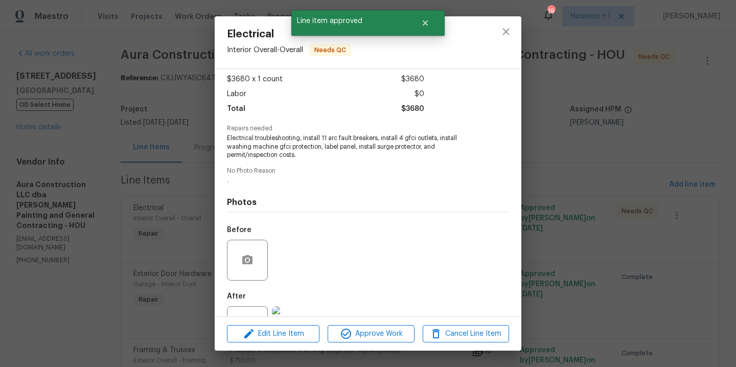
scroll to position [102, 0]
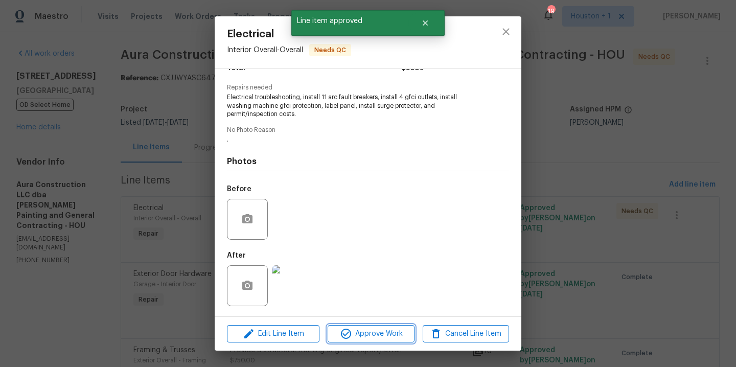
click at [356, 331] on span "Approve Work" at bounding box center [371, 334] width 80 height 13
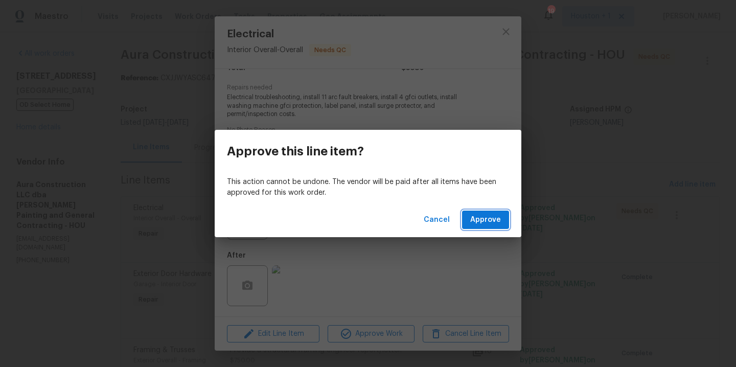
click at [482, 212] on button "Approve" at bounding box center [485, 220] width 47 height 19
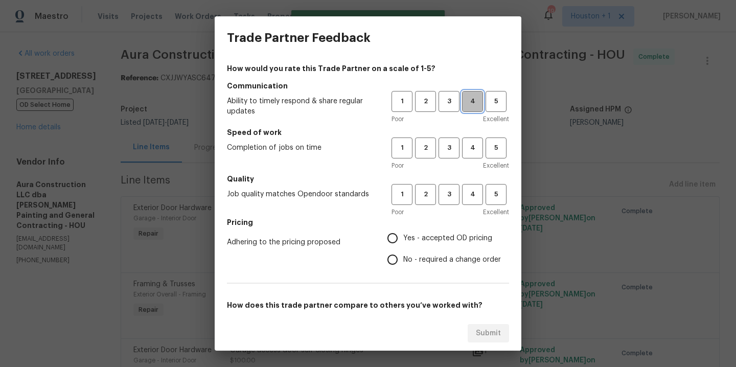
click at [471, 101] on span "4" at bounding box center [472, 102] width 19 height 12
click at [473, 144] on span "4" at bounding box center [472, 148] width 19 height 12
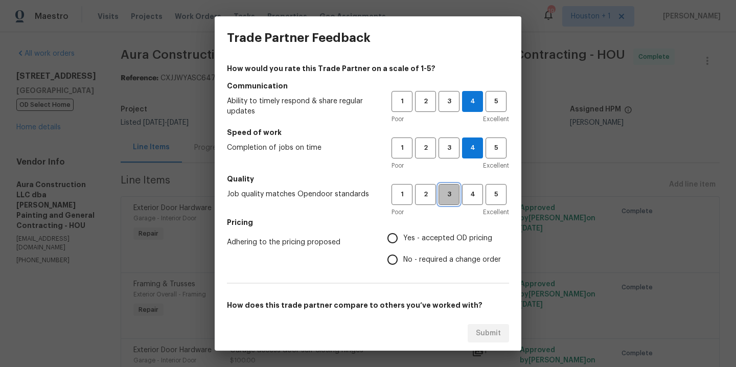
click at [452, 195] on span "3" at bounding box center [448, 195] width 19 height 12
click at [432, 237] on span "Yes - accepted OD pricing" at bounding box center [447, 238] width 89 height 11
click at [403, 237] on input "Yes - accepted OD pricing" at bounding box center [392, 237] width 21 height 21
radio input "true"
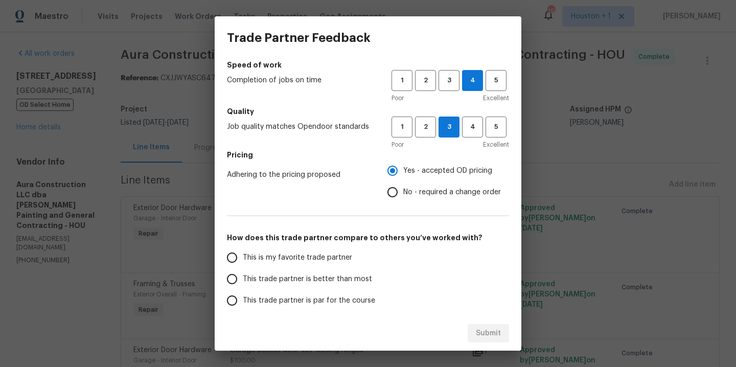
scroll to position [73, 0]
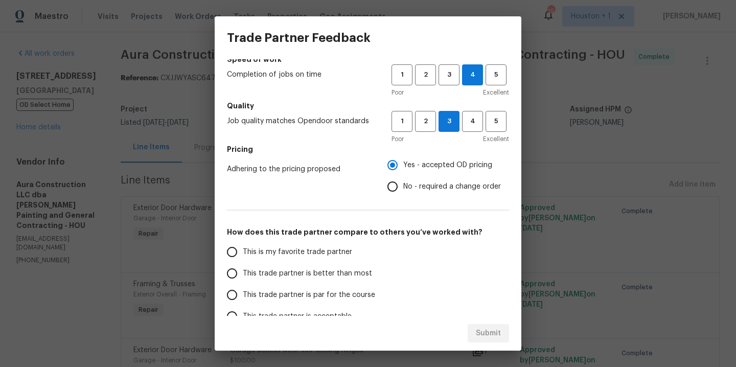
click at [292, 253] on span "This is my favorite trade partner" at bounding box center [297, 252] width 109 height 11
click at [243, 253] on input "This is my favorite trade partner" at bounding box center [231, 251] width 21 height 21
click at [495, 335] on span "Submit" at bounding box center [488, 333] width 25 height 13
radio input "true"
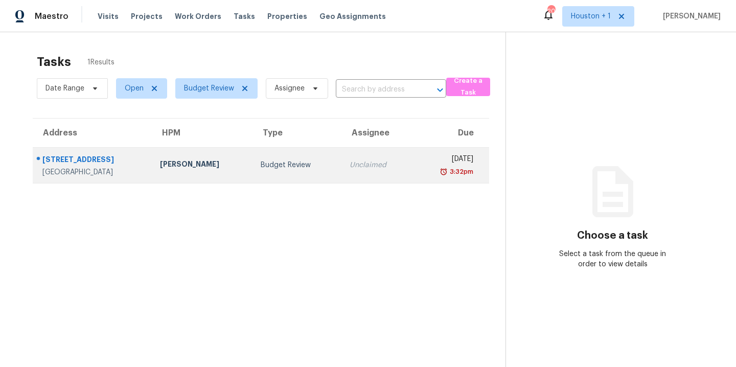
click at [215, 162] on div "[PERSON_NAME]" at bounding box center [202, 165] width 84 height 13
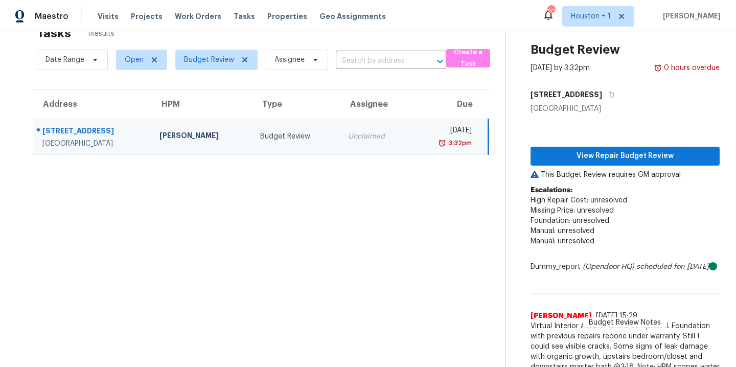
scroll to position [59, 0]
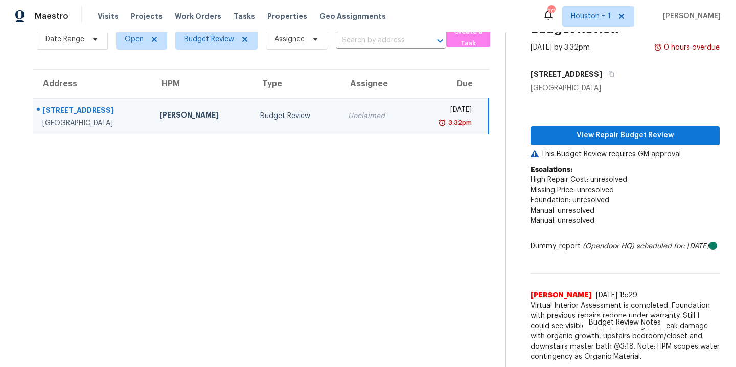
click at [414, 225] on section "Tasks 1 Results Date Range Open Budget Review Assignee ​ Create a Task Address …" at bounding box center [260, 182] width 489 height 367
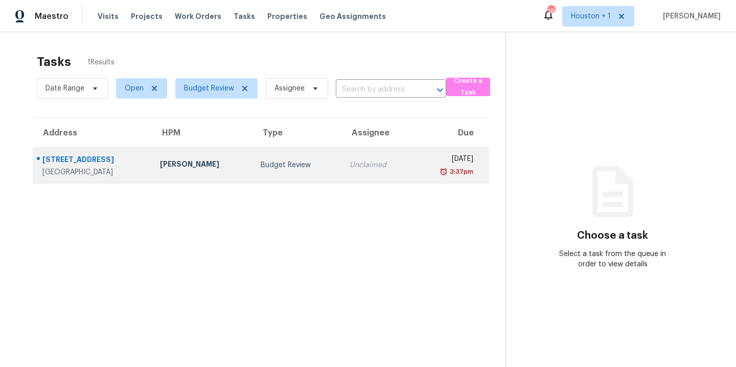
click at [252, 180] on td "Budget Review" at bounding box center [296, 165] width 88 height 36
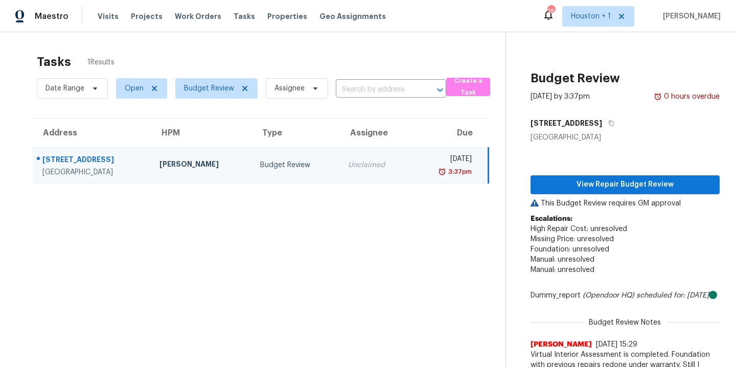
scroll to position [59, 0]
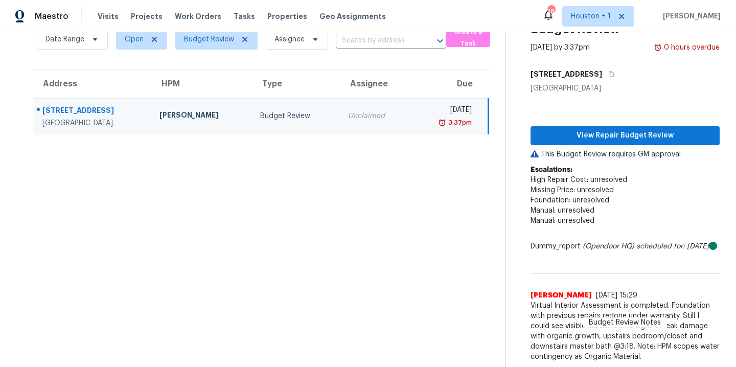
click at [370, 229] on section "Tasks 1 Results Date Range Open Budget Review Assignee ​ Create a Task Address …" at bounding box center [260, 182] width 489 height 367
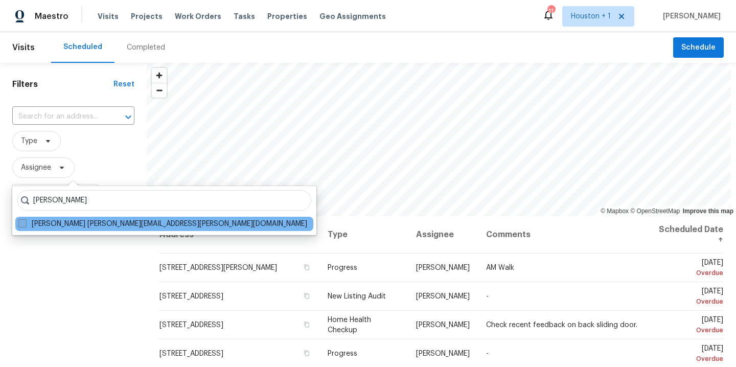
click at [69, 225] on label "Stephen Lacy stephen.lacy@opendoor.com" at bounding box center [162, 224] width 289 height 10
click at [25, 225] on input "Stephen Lacy stephen.lacy@opendoor.com" at bounding box center [21, 222] width 7 height 7
checkbox input "true"
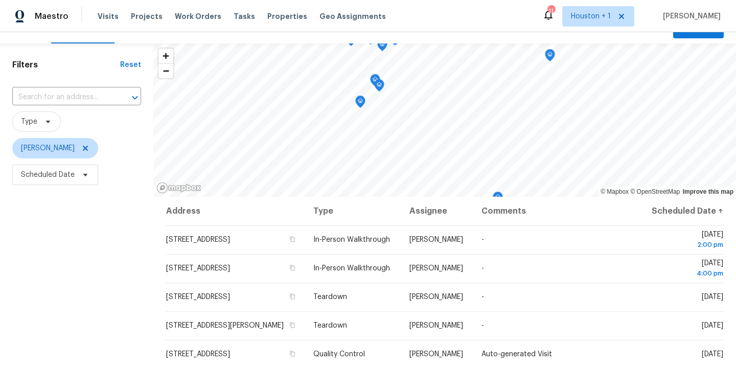
scroll to position [25, 0]
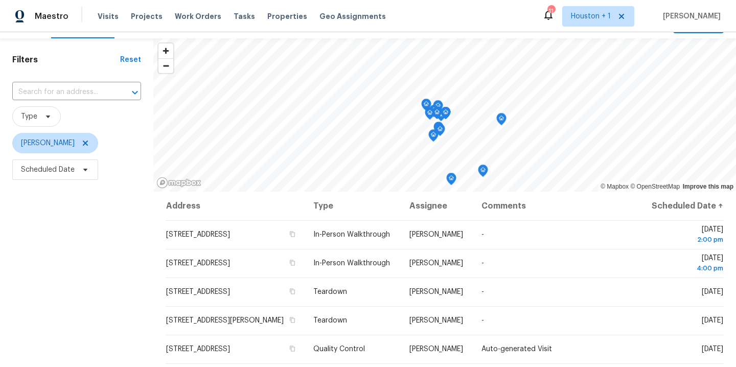
click at [448, 179] on icon "Map marker" at bounding box center [451, 179] width 9 height 12
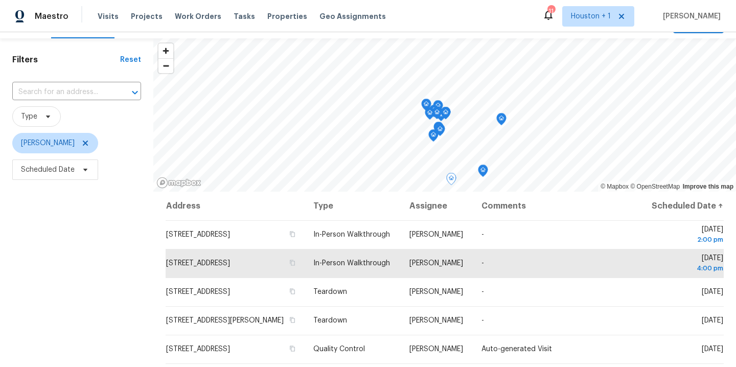
click at [46, 253] on div "Filters Reset ​ Type Stephen Lacy Scheduled Date" at bounding box center [76, 261] width 153 height 447
